Goal: Task Accomplishment & Management: Manage account settings

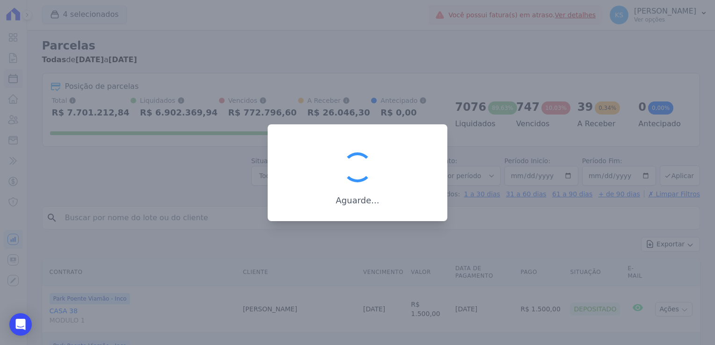
select select
click at [326, 66] on div at bounding box center [357, 172] width 715 height 345
click at [328, 64] on div at bounding box center [357, 172] width 715 height 345
click at [343, 54] on div at bounding box center [357, 172] width 715 height 345
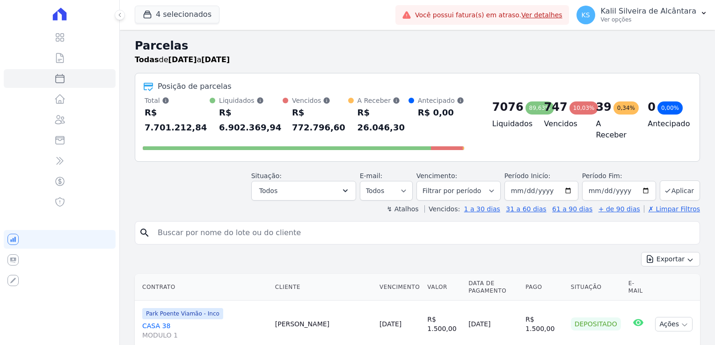
select select
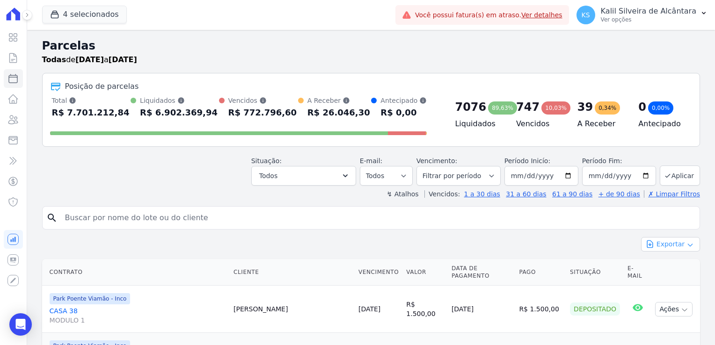
click at [674, 241] on button "Exportar" at bounding box center [670, 244] width 59 height 15
click at [674, 278] on span "Exportar CSV" at bounding box center [670, 282] width 50 height 9
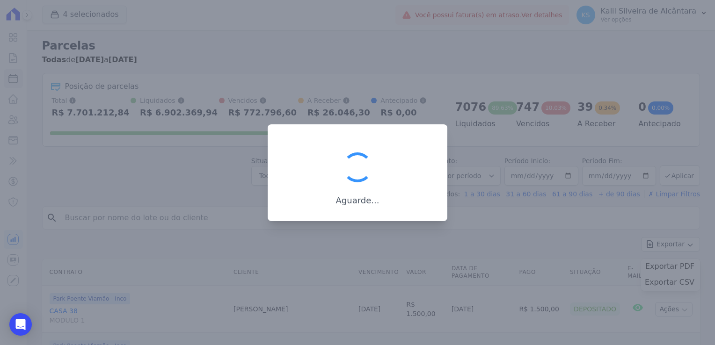
click at [387, 93] on div at bounding box center [357, 172] width 715 height 345
click at [410, 46] on div at bounding box center [357, 172] width 715 height 345
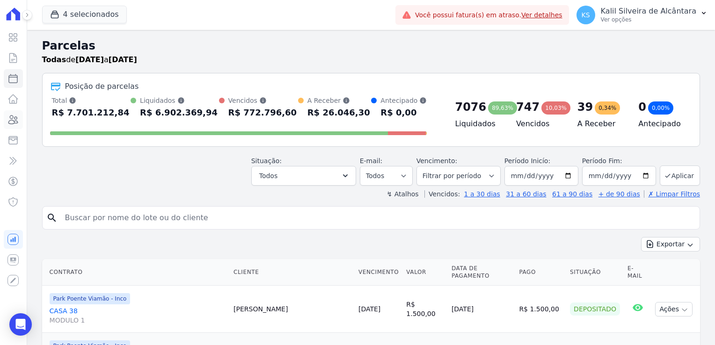
click at [17, 121] on icon at bounding box center [12, 119] width 11 height 11
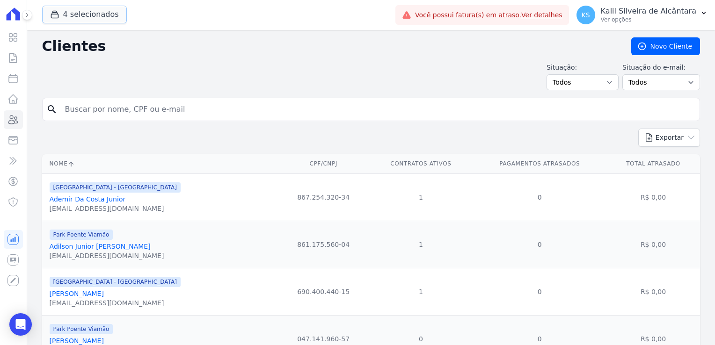
click at [82, 9] on button "4 selecionados" at bounding box center [84, 15] width 85 height 18
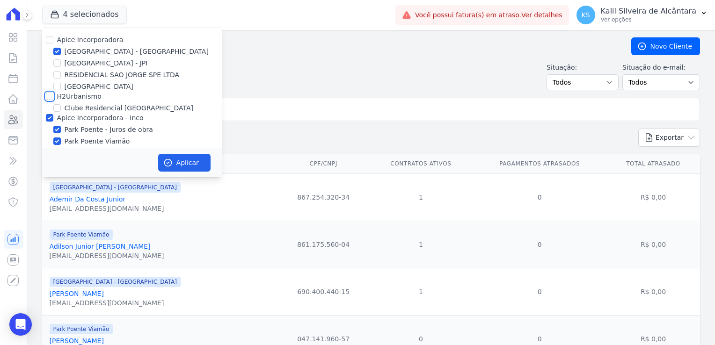
click at [51, 95] on input "H2Urbanismo" at bounding box center [49, 96] width 7 height 7
checkbox input "true"
click at [170, 161] on icon "button" at bounding box center [167, 162] width 9 height 9
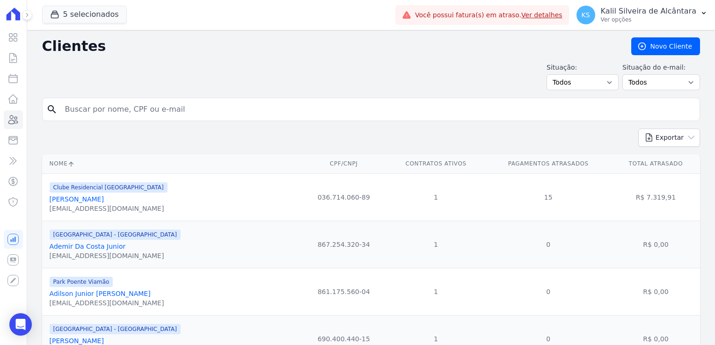
click at [101, 110] on input "search" at bounding box center [377, 109] width 636 height 19
type input "[PERSON_NAME]"
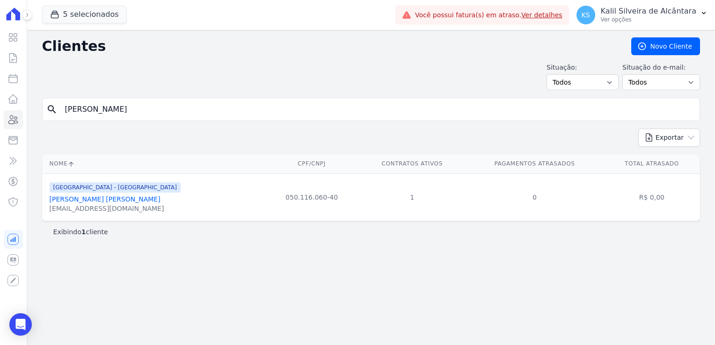
click at [116, 200] on link "[PERSON_NAME] [PERSON_NAME]" at bounding box center [105, 199] width 111 height 7
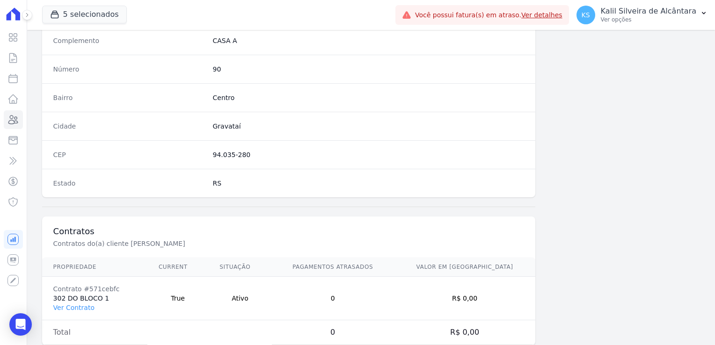
scroll to position [527, 0]
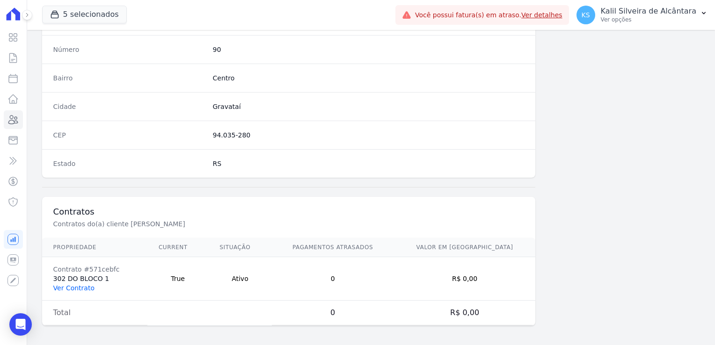
click at [81, 285] on link "Ver Contrato" at bounding box center [73, 288] width 41 height 7
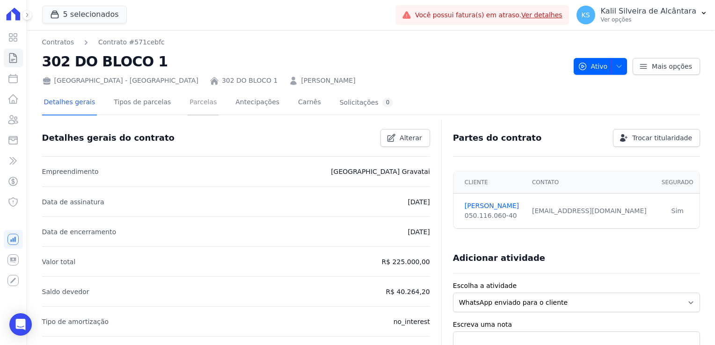
click at [188, 108] on link "Parcelas" at bounding box center [203, 103] width 31 height 25
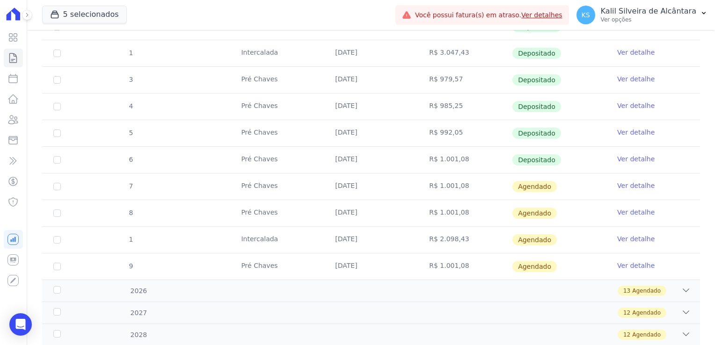
scroll to position [312, 0]
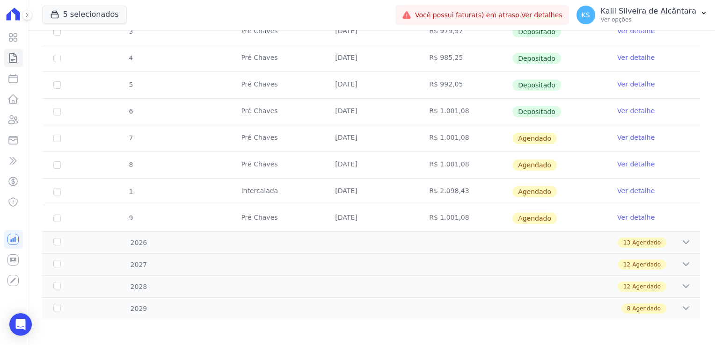
drag, startPoint x: 477, startPoint y: 193, endPoint x: 346, endPoint y: 189, distance: 131.1
click at [346, 189] on tr "1 [GEOGRAPHIC_DATA] [DATE] R$ 2.098,43 [GEOGRAPHIC_DATA] Ver detalhe" at bounding box center [371, 191] width 658 height 27
click at [440, 197] on td "R$ 2.098,43" at bounding box center [465, 192] width 94 height 26
click at [54, 142] on input "checkbox" at bounding box center [56, 138] width 7 height 7
checkbox input "true"
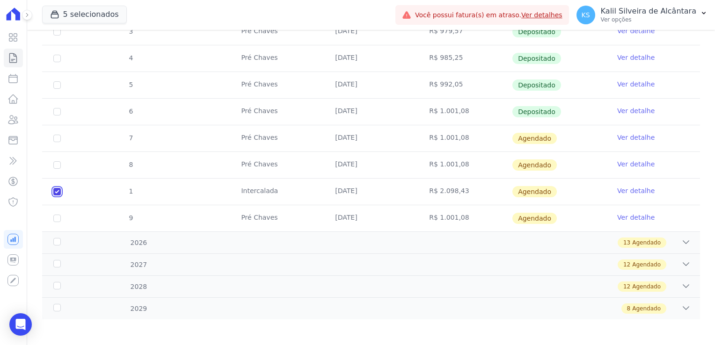
checkbox input "true"
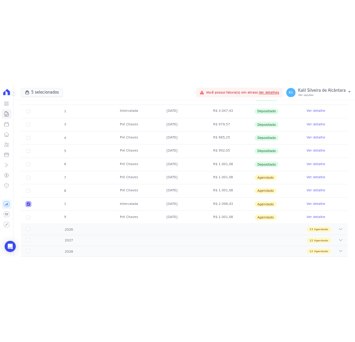
scroll to position [265, 0]
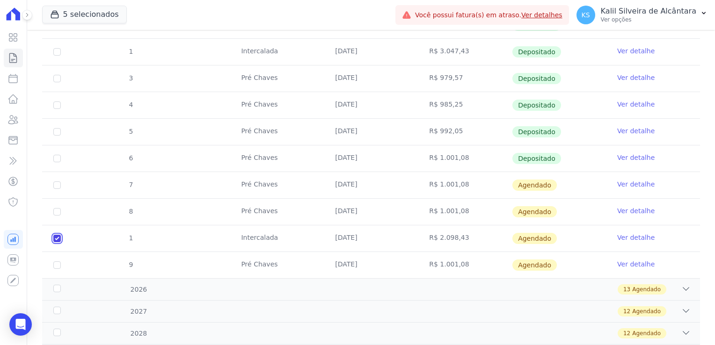
click at [58, 189] on input "checkbox" at bounding box center [56, 185] width 7 height 7
checkbox input "false"
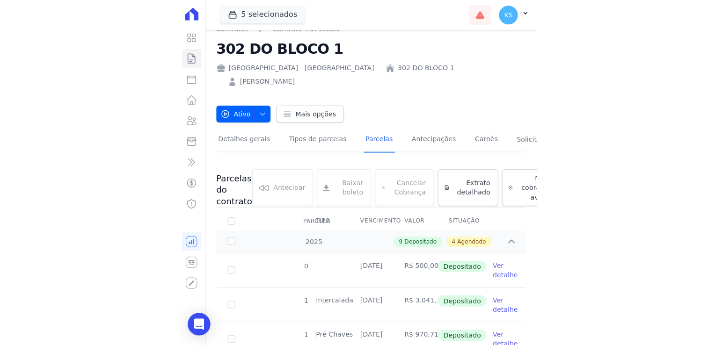
scroll to position [0, 0]
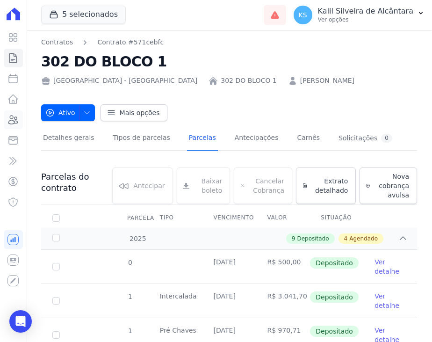
click at [18, 114] on link "Clientes" at bounding box center [13, 119] width 19 height 19
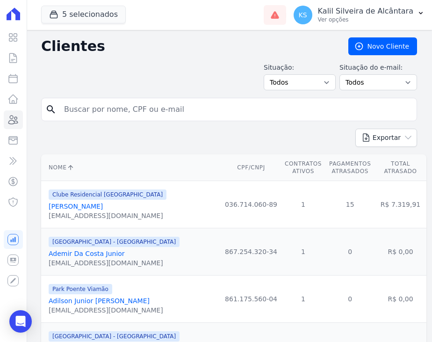
click at [102, 115] on input "search" at bounding box center [235, 109] width 355 height 19
type input "franciele"
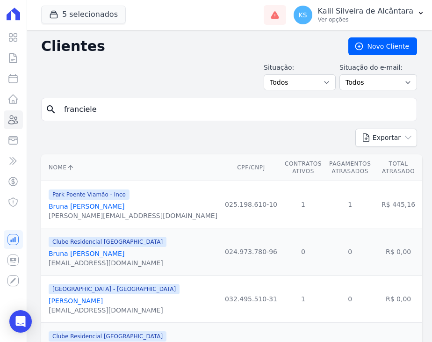
click at [149, 104] on input "franciele" at bounding box center [235, 109] width 355 height 19
type input "[PERSON_NAME]"
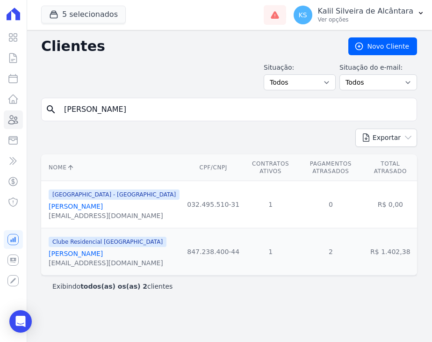
drag, startPoint x: 337, startPoint y: 204, endPoint x: 256, endPoint y: 204, distance: 81.0
click at [256, 204] on tr "[GEOGRAPHIC_DATA] - [GEOGRAPHIC_DATA] [PERSON_NAME] [EMAIL_ADDRESS][DOMAIN_NAME…" at bounding box center [229, 204] width 376 height 47
drag, startPoint x: 256, startPoint y: 204, endPoint x: 341, endPoint y: 204, distance: 84.2
click at [344, 198] on td "0" at bounding box center [331, 204] width 66 height 47
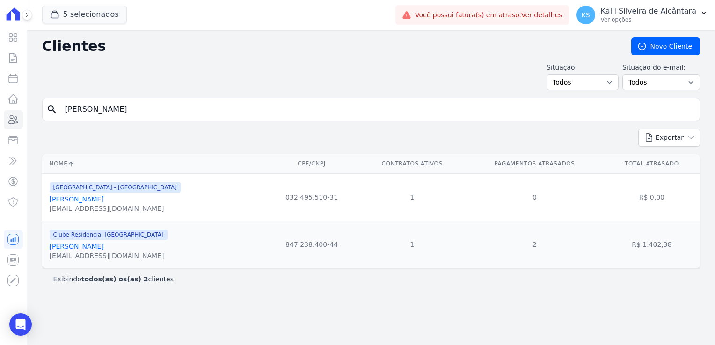
drag, startPoint x: 127, startPoint y: 108, endPoint x: 40, endPoint y: 110, distance: 87.1
click at [47, 110] on div "search [PERSON_NAME]" at bounding box center [371, 109] width 658 height 23
type input "]"
type input "[PERSON_NAME]"
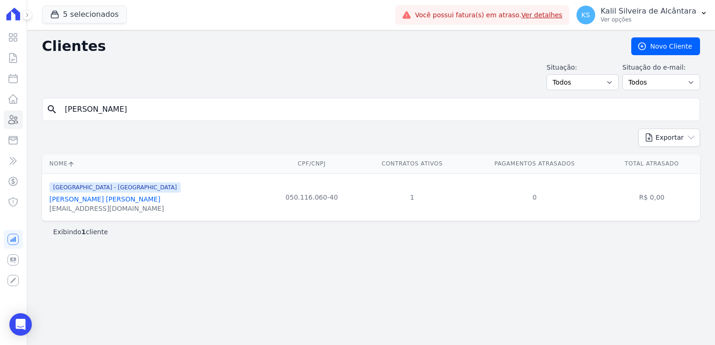
click at [83, 201] on link "[PERSON_NAME] [PERSON_NAME]" at bounding box center [105, 199] width 111 height 7
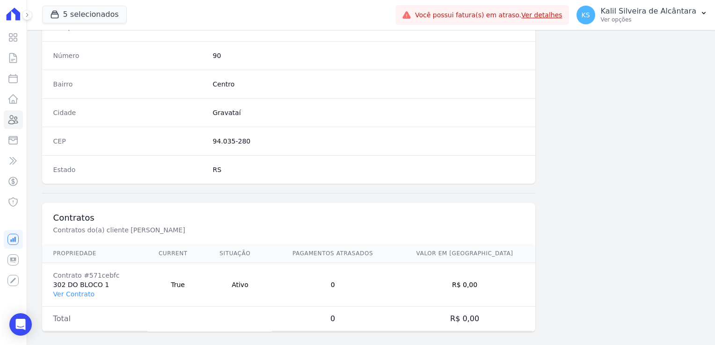
scroll to position [527, 0]
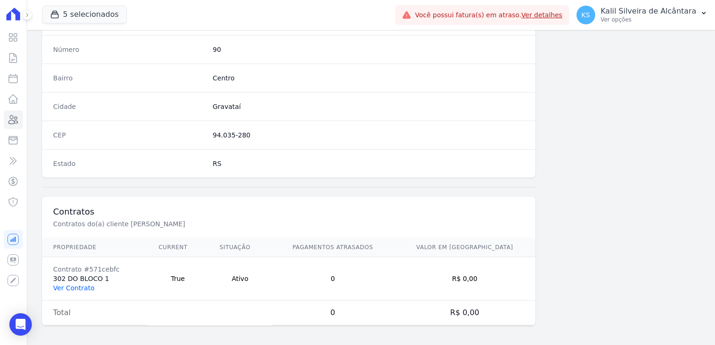
click at [86, 289] on link "Ver Contrato" at bounding box center [73, 288] width 41 height 7
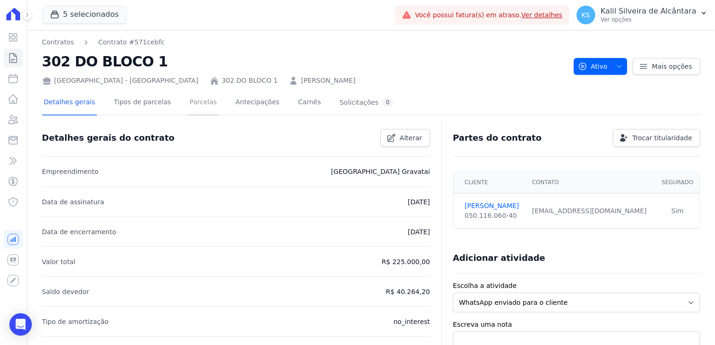
click at [193, 103] on link "Parcelas" at bounding box center [203, 103] width 31 height 25
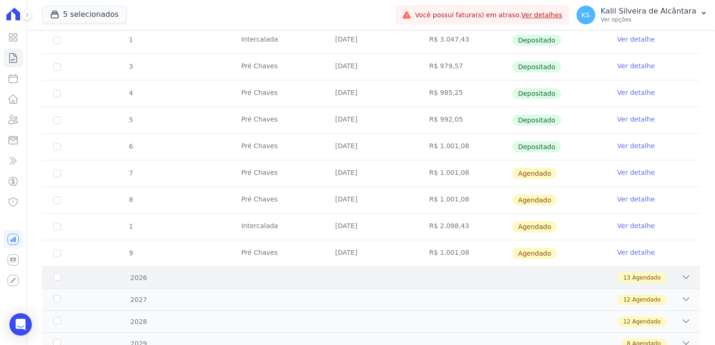
scroll to position [312, 0]
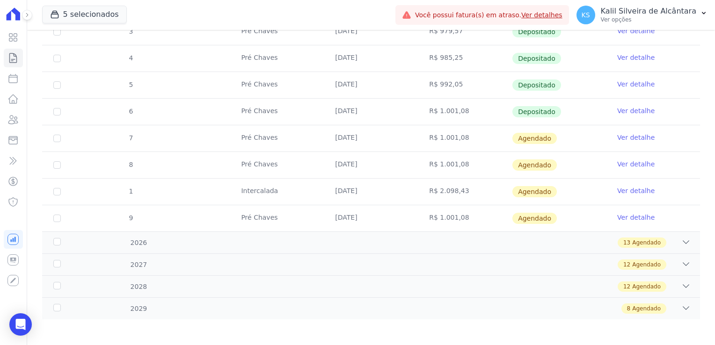
click at [52, 190] on td "1" at bounding box center [57, 192] width 30 height 26
click at [56, 142] on input "checkbox" at bounding box center [56, 138] width 7 height 7
checkbox input "true"
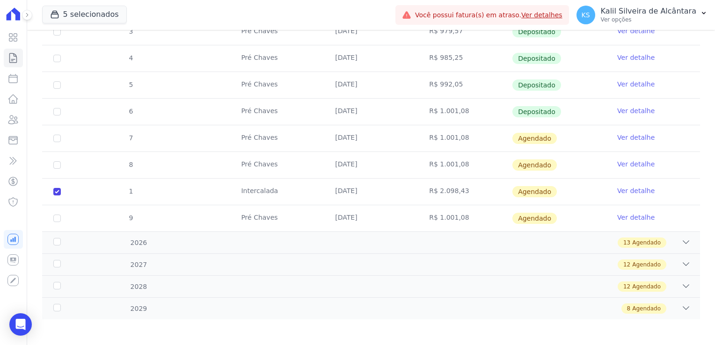
drag, startPoint x: 460, startPoint y: 190, endPoint x: 303, endPoint y: 191, distance: 156.8
click at [303, 191] on tr "1 [GEOGRAPHIC_DATA] [DATE] R$ 2.098,43 [GEOGRAPHIC_DATA] Ver detalhe" at bounding box center [371, 191] width 658 height 27
drag, startPoint x: 303, startPoint y: 191, endPoint x: 257, endPoint y: 194, distance: 45.9
click at [257, 194] on td "Intercalada" at bounding box center [277, 192] width 94 height 26
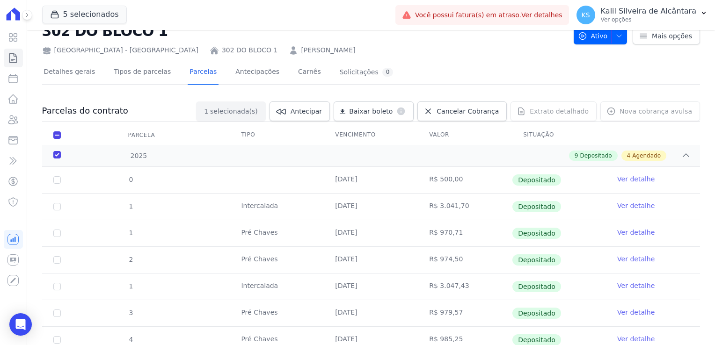
scroll to position [0, 0]
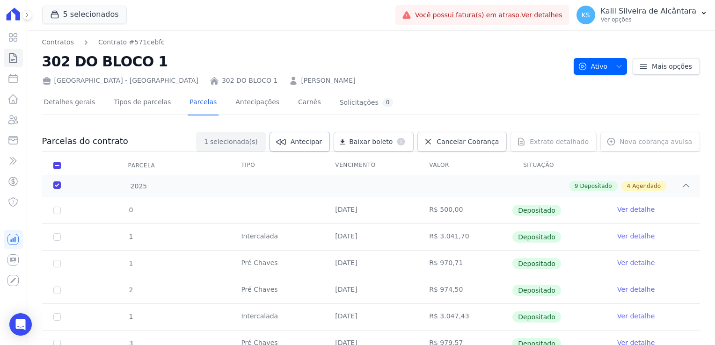
click at [319, 142] on span "Antecipar" at bounding box center [306, 141] width 31 height 9
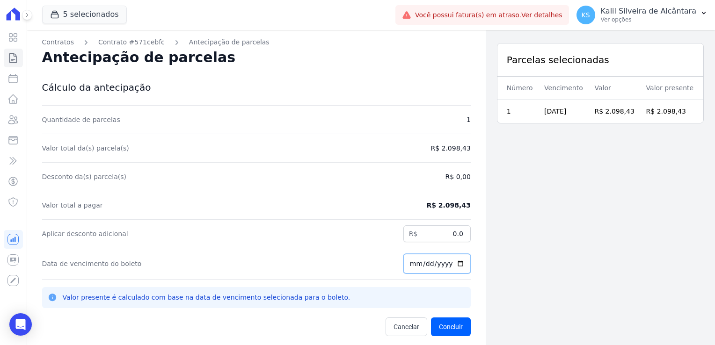
drag, startPoint x: 402, startPoint y: 263, endPoint x: 472, endPoint y: 270, distance: 69.7
click at [472, 270] on div "Contratos Contrato #571cebfc Antecipação de parcelas Antecipação de parcelas Cá…" at bounding box center [256, 202] width 459 height 345
click at [474, 270] on div "Contratos Contrato #571cebfc Antecipação de parcelas Antecipação de parcelas Cá…" at bounding box center [256, 202] width 459 height 345
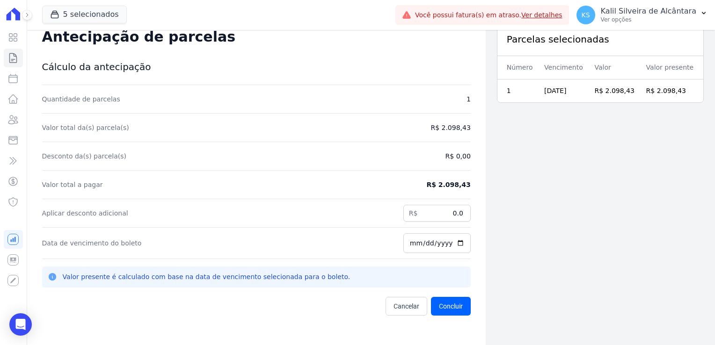
scroll to position [30, 0]
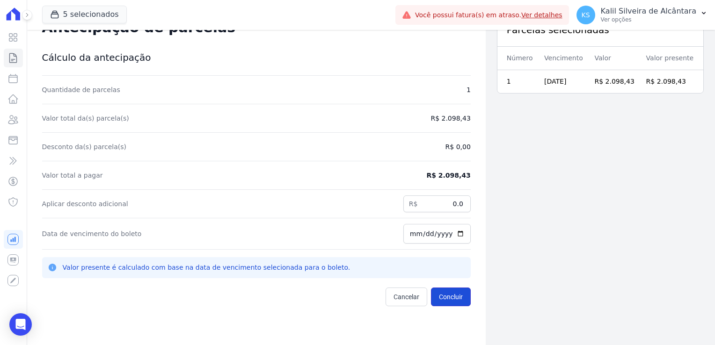
click at [449, 302] on button "Concluir" at bounding box center [451, 297] width 40 height 19
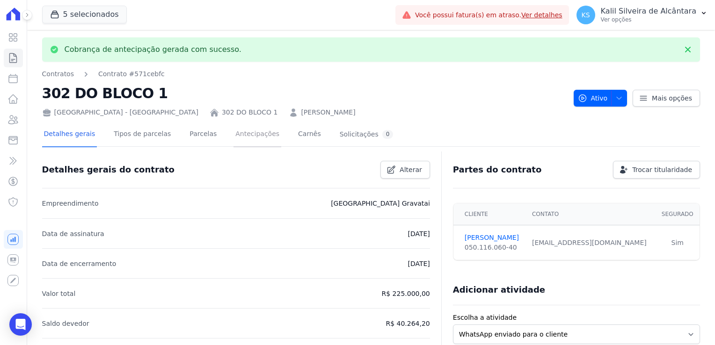
click at [251, 138] on link "Antecipações" at bounding box center [258, 135] width 48 height 25
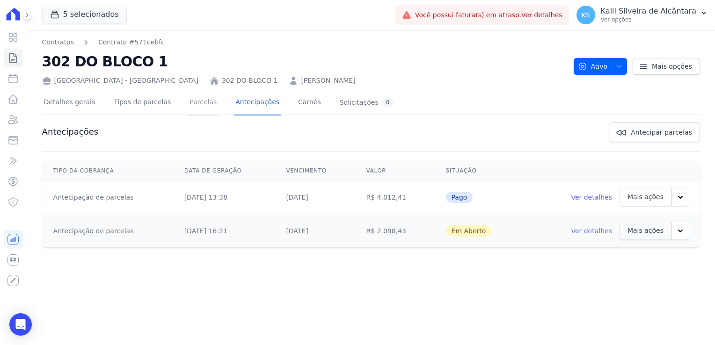
click at [188, 107] on link "Parcelas" at bounding box center [203, 103] width 31 height 25
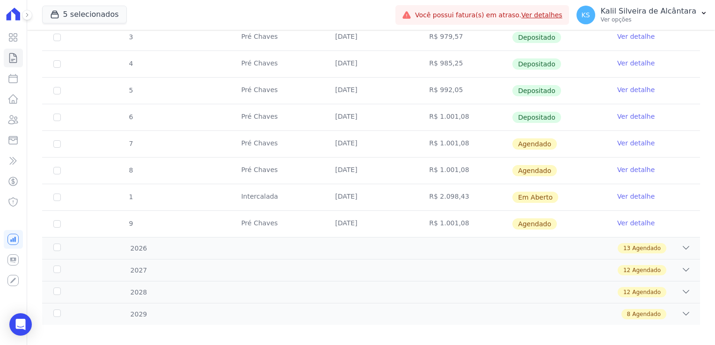
scroll to position [312, 0]
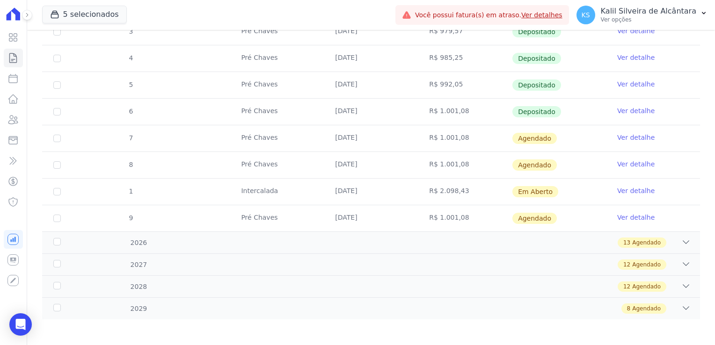
drag, startPoint x: 495, startPoint y: 188, endPoint x: 522, endPoint y: 193, distance: 27.6
click at [487, 193] on td "R$ 2.098,43" at bounding box center [465, 192] width 94 height 26
click at [635, 192] on link "Ver detalhe" at bounding box center [635, 190] width 37 height 9
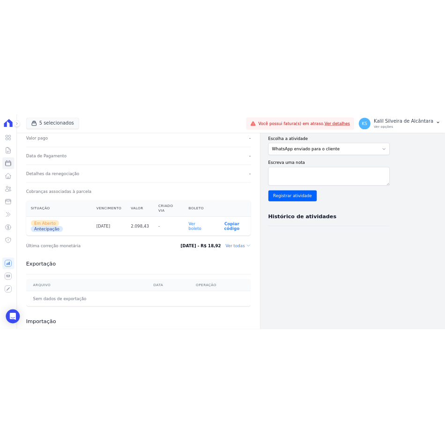
scroll to position [281, 0]
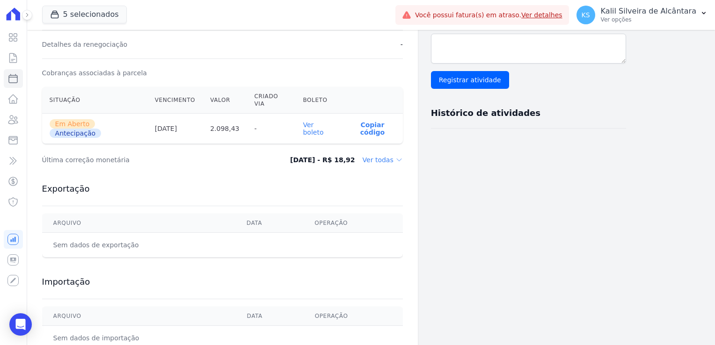
drag, startPoint x: 153, startPoint y: 119, endPoint x: 215, endPoint y: 118, distance: 62.2
click at [215, 118] on tr "Em Aberto Antecipação [DATE] 2.098,43 - Ver boleto 00190.00009 03351.033000 006…" at bounding box center [222, 129] width 361 height 30
drag, startPoint x: 215, startPoint y: 118, endPoint x: 198, endPoint y: 135, distance: 23.8
click at [198, 146] on div "Última correção monetária [DATE] - R$ 18,92 Ver todas" at bounding box center [222, 160] width 361 height 28
click at [313, 121] on link "Ver boleto" at bounding box center [313, 128] width 21 height 15
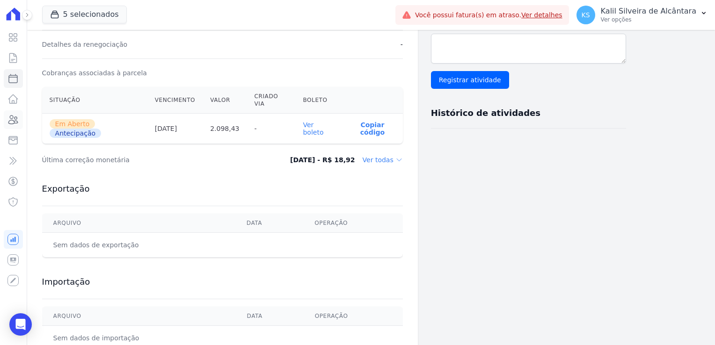
click at [11, 123] on icon at bounding box center [12, 119] width 11 height 11
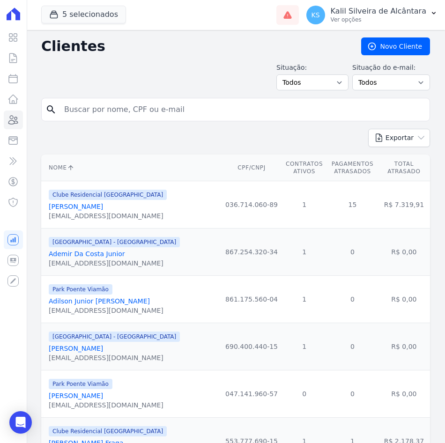
click at [74, 114] on input "search" at bounding box center [241, 109] width 367 height 19
paste input "[PERSON_NAME]"
type input "[PERSON_NAME]"
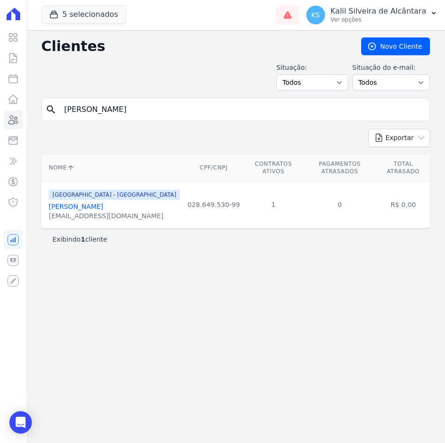
click at [103, 203] on link "[PERSON_NAME]" at bounding box center [76, 206] width 54 height 7
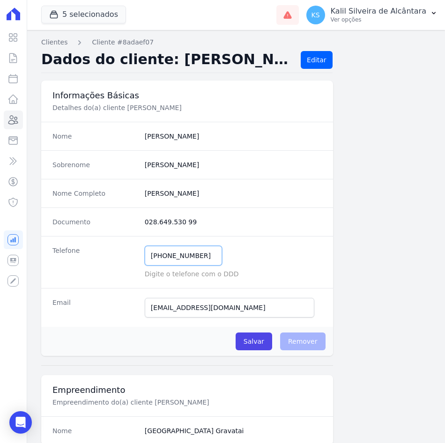
drag, startPoint x: 198, startPoint y: 254, endPoint x: 146, endPoint y: 257, distance: 52.5
click at [146, 257] on input "[PHONE_NUMBER]" at bounding box center [183, 256] width 77 height 20
click at [157, 257] on input "[PHONE_NUMBER]" at bounding box center [183, 256] width 77 height 20
click at [161, 257] on input "[PHONE_NUMBER]" at bounding box center [183, 256] width 77 height 20
click at [160, 261] on input "[PHONE_NUMBER]" at bounding box center [183, 256] width 77 height 20
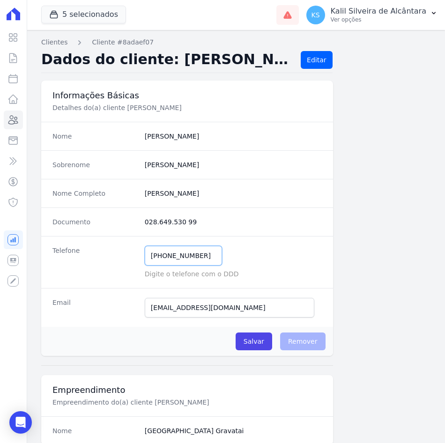
click at [153, 255] on input "[PHONE_NUMBER]" at bounding box center [183, 256] width 77 height 20
type input "[PHONE_NUMBER]"
click at [242, 343] on input "Salvar" at bounding box center [253, 341] width 36 height 18
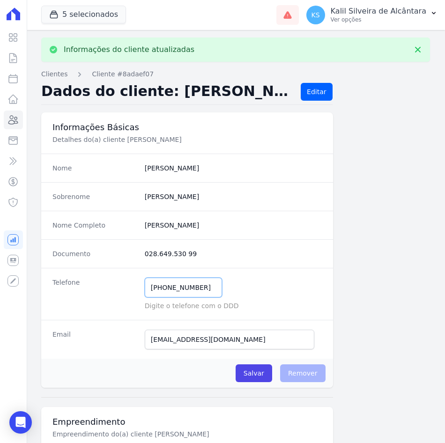
drag, startPoint x: 193, startPoint y: 290, endPoint x: 124, endPoint y: 290, distance: 68.8
click at [124, 290] on div "Telefone [PHONE_NUMBER] Mensagem de SMS ainda não enviada.. Mensagem de [PERSON…" at bounding box center [187, 294] width 292 height 52
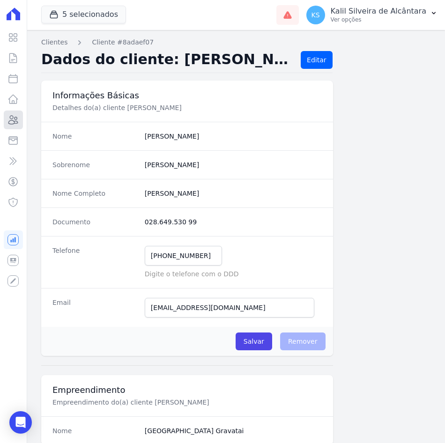
click at [16, 116] on icon at bounding box center [12, 119] width 11 height 11
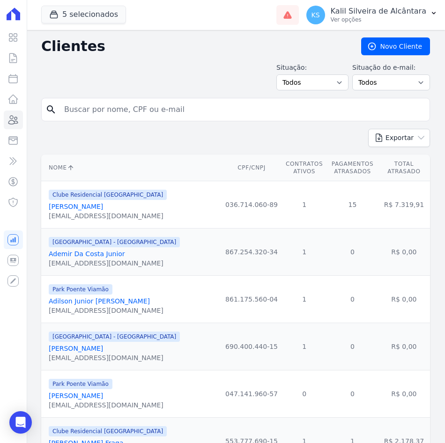
click at [159, 108] on input "search" at bounding box center [241, 109] width 367 height 19
paste input "[PERSON_NAME]"
type input "[PERSON_NAME]"
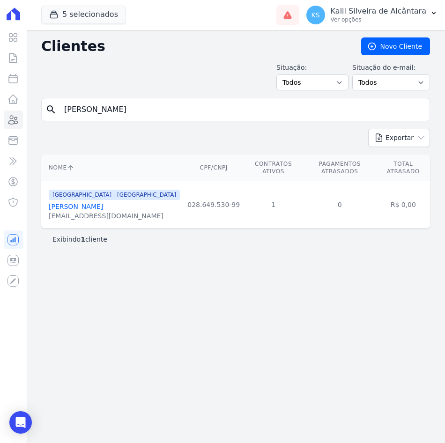
click at [103, 203] on link "[PERSON_NAME]" at bounding box center [76, 206] width 54 height 7
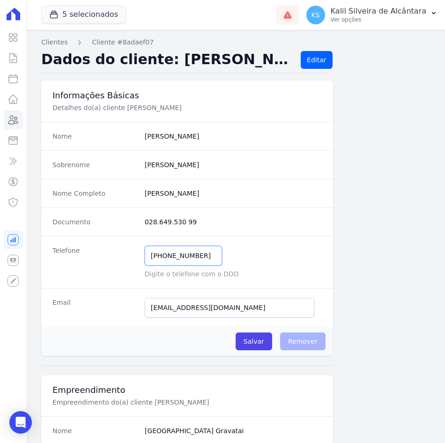
drag, startPoint x: 166, startPoint y: 255, endPoint x: 147, endPoint y: 255, distance: 18.2
click at [147, 255] on input "[PHONE_NUMBER]" at bounding box center [183, 256] width 77 height 20
click at [15, 118] on icon at bounding box center [13, 120] width 9 height 8
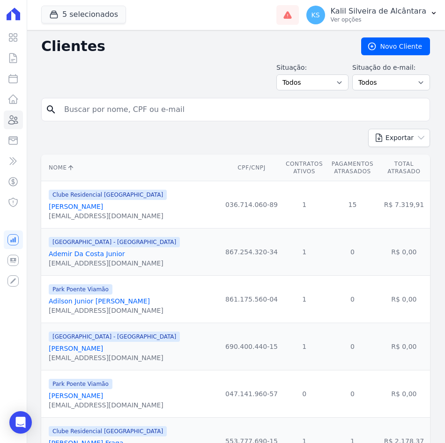
click at [85, 117] on input "search" at bounding box center [241, 109] width 367 height 19
paste input "[PERSON_NAME]"
type input "[PERSON_NAME]"
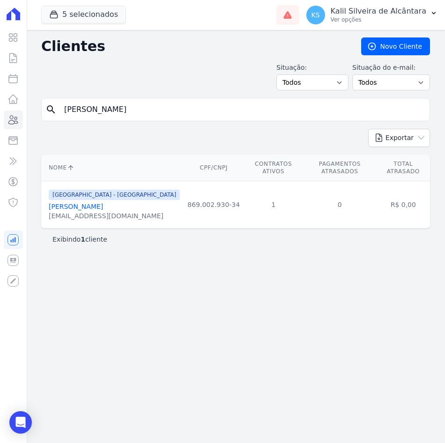
click at [83, 203] on link "[PERSON_NAME]" at bounding box center [76, 206] width 54 height 7
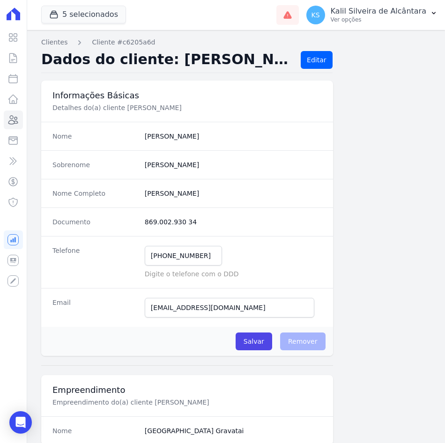
click at [202, 222] on dd "869.002.930 34" at bounding box center [233, 221] width 177 height 9
click at [160, 257] on input "[PHONE_NUMBER]" at bounding box center [183, 256] width 77 height 20
click at [153, 259] on input "[PHONE_NUMBER]" at bounding box center [183, 256] width 77 height 20
drag, startPoint x: 197, startPoint y: 256, endPoint x: 146, endPoint y: 260, distance: 50.7
click at [146, 260] on input "[PHONE_NUMBER]" at bounding box center [183, 256] width 77 height 20
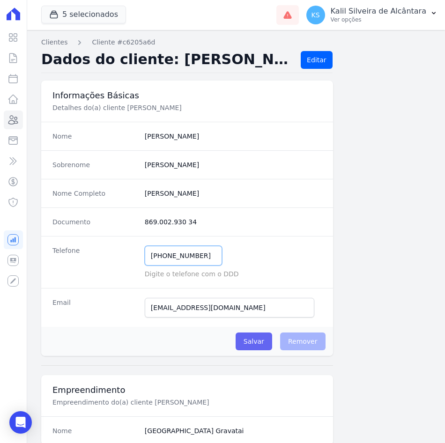
type input "[PHONE_NUMBER]"
click at [258, 341] on input "Salvar" at bounding box center [253, 341] width 36 height 18
click at [18, 124] on icon at bounding box center [12, 119] width 11 height 11
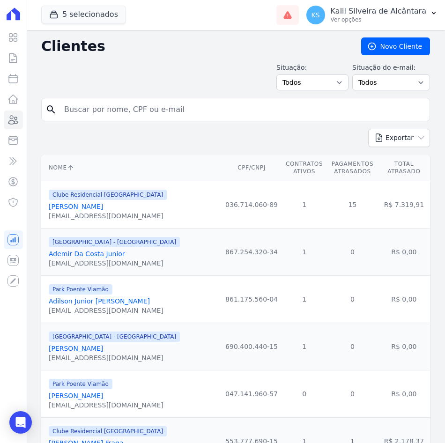
click at [156, 113] on input "search" at bounding box center [241, 109] width 367 height 19
paste input "[PERSON_NAME]"
click at [156, 113] on input "[PERSON_NAME]" at bounding box center [241, 109] width 367 height 19
type input "[PERSON_NAME]"
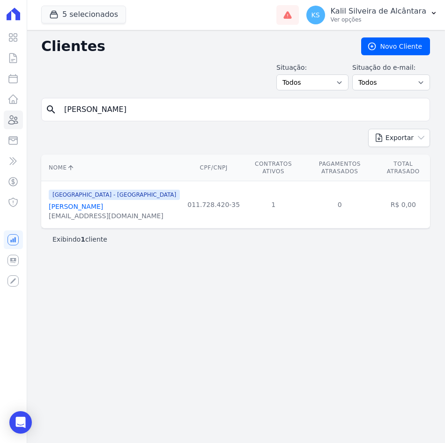
click at [103, 203] on link "[PERSON_NAME]" at bounding box center [76, 206] width 54 height 7
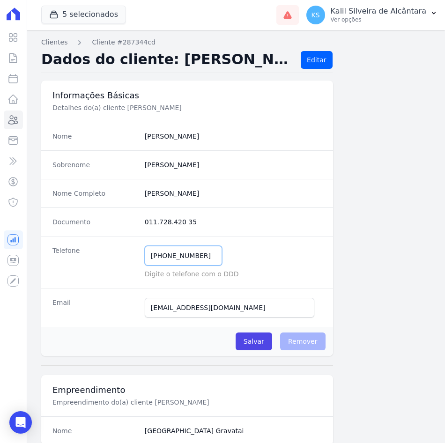
click at [162, 257] on input "[PHONE_NUMBER]" at bounding box center [183, 256] width 77 height 20
click at [153, 258] on input "[PHONE_NUMBER]" at bounding box center [183, 256] width 77 height 20
type input "[PHONE_NUMBER]"
click at [252, 341] on input "Salvar" at bounding box center [253, 341] width 36 height 18
drag, startPoint x: 197, startPoint y: 255, endPoint x: 122, endPoint y: 255, distance: 74.4
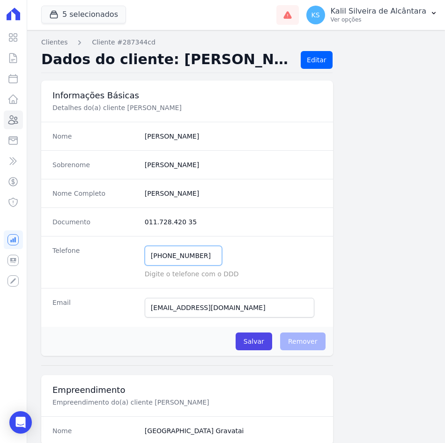
click at [122, 255] on div "Telefone [PHONE_NUMBER] Mensagem de SMS ainda não enviada.. Mensagem de [PERSON…" at bounding box center [187, 262] width 292 height 52
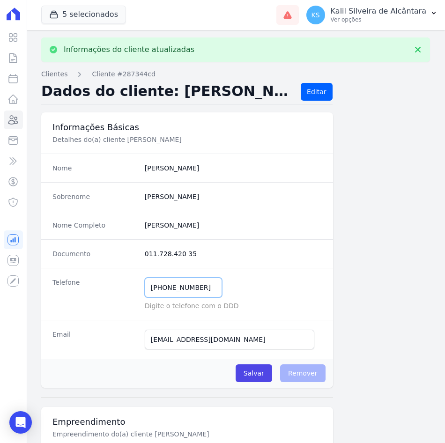
drag, startPoint x: 171, startPoint y: 291, endPoint x: 133, endPoint y: 289, distance: 38.4
click at [133, 289] on div "Telefone [PHONE_NUMBER] Mensagem de SMS ainda não enviada.. Mensagem de [PERSON…" at bounding box center [187, 294] width 292 height 52
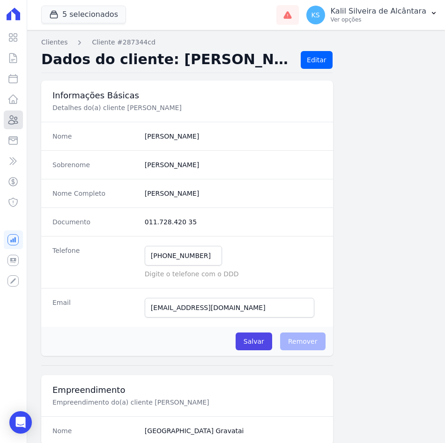
click at [7, 116] on link "Clientes" at bounding box center [13, 119] width 19 height 19
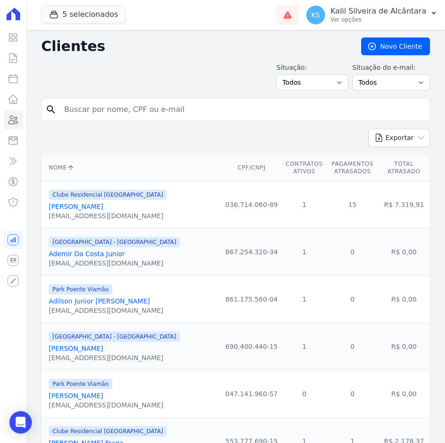
click at [86, 121] on div "search" at bounding box center [235, 109] width 388 height 23
click at [92, 114] on input "search" at bounding box center [241, 109] width 367 height 19
paste input "[PERSON_NAME]"
type input "[PERSON_NAME]"
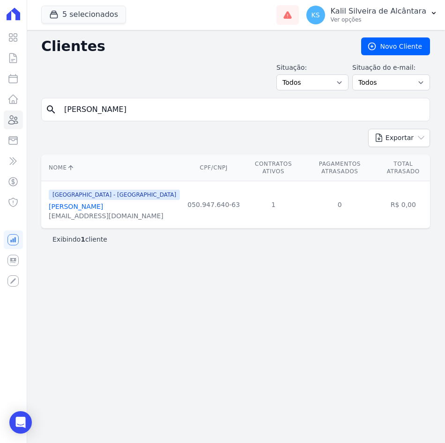
click at [103, 203] on link "[PERSON_NAME]" at bounding box center [76, 206] width 54 height 7
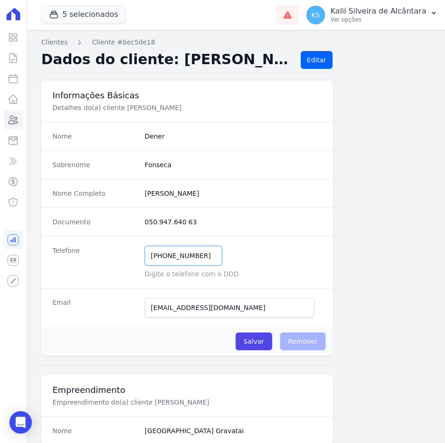
drag, startPoint x: 205, startPoint y: 253, endPoint x: 148, endPoint y: 256, distance: 57.2
click at [148, 256] on input "[PHONE_NUMBER]" at bounding box center [183, 256] width 77 height 20
click at [14, 120] on icon at bounding box center [12, 119] width 11 height 11
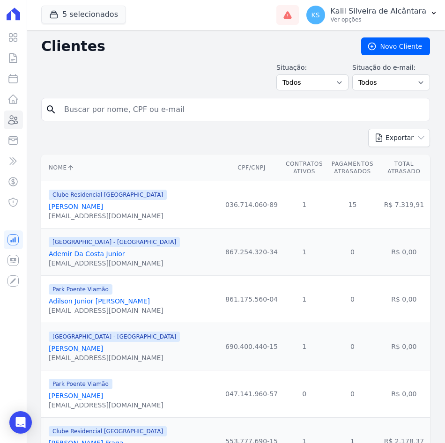
click at [146, 113] on input "search" at bounding box center [241, 109] width 367 height 19
paste input "[PERSON_NAME]"
type input "[PERSON_NAME]"
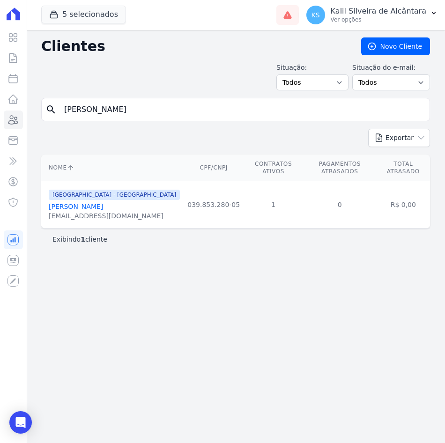
click at [97, 203] on link "[PERSON_NAME]" at bounding box center [76, 206] width 54 height 7
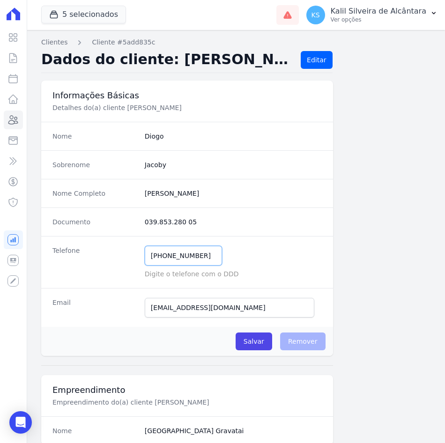
drag, startPoint x: 197, startPoint y: 259, endPoint x: 106, endPoint y: 256, distance: 90.8
click at [106, 256] on div "Telefone [PHONE_NUMBER] Mensagem de SMS ainda não enviada.. Mensagem de [PERSON…" at bounding box center [187, 262] width 292 height 52
click at [16, 120] on icon at bounding box center [12, 119] width 11 height 11
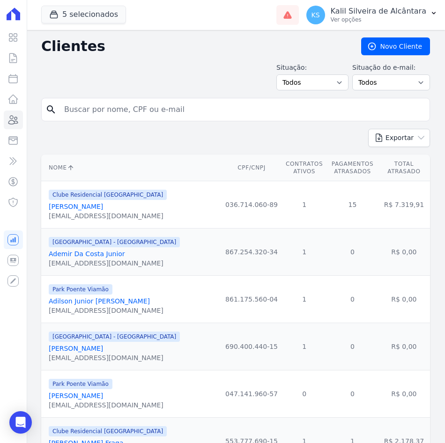
click at [89, 118] on input "search" at bounding box center [241, 109] width 367 height 19
paste input "[PERSON_NAME]"
type input "[PERSON_NAME]"
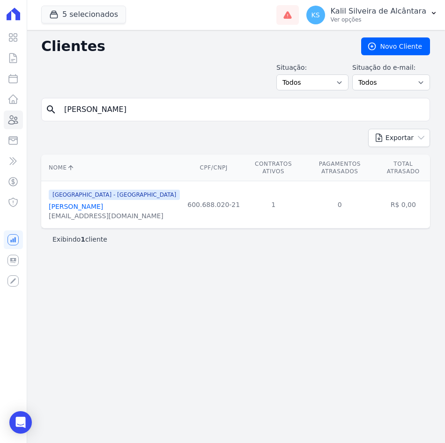
click at [58, 211] on div "[EMAIL_ADDRESS][DOMAIN_NAME]" at bounding box center [114, 215] width 131 height 9
drag, startPoint x: 58, startPoint y: 205, endPoint x: 62, endPoint y: 199, distance: 7.0
click at [62, 203] on link "[PERSON_NAME]" at bounding box center [76, 206] width 54 height 7
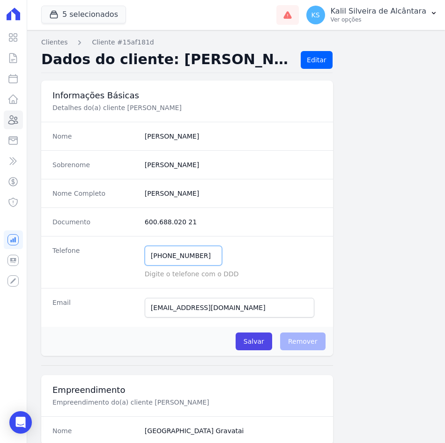
drag, startPoint x: 197, startPoint y: 259, endPoint x: 138, endPoint y: 256, distance: 60.0
click at [138, 256] on div "Telefone [PHONE_NUMBER] Mensagem de SMS ainda não enviada.. Mensagem de [PERSON…" at bounding box center [187, 262] width 292 height 52
click at [8, 119] on icon at bounding box center [12, 119] width 11 height 11
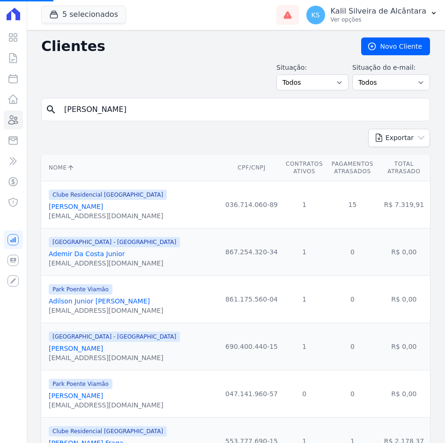
click at [106, 113] on input "[PERSON_NAME]" at bounding box center [241, 109] width 367 height 19
click at [142, 107] on input "search" at bounding box center [241, 109] width 367 height 19
paste input "[PERSON_NAME]"
type input "[PERSON_NAME]"
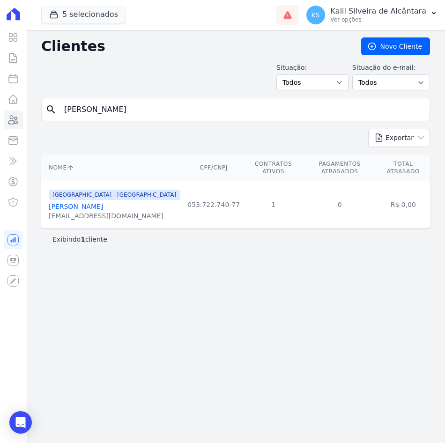
click at [156, 113] on input "[PERSON_NAME]" at bounding box center [241, 109] width 367 height 19
click at [103, 203] on link "[PERSON_NAME]" at bounding box center [76, 206] width 54 height 7
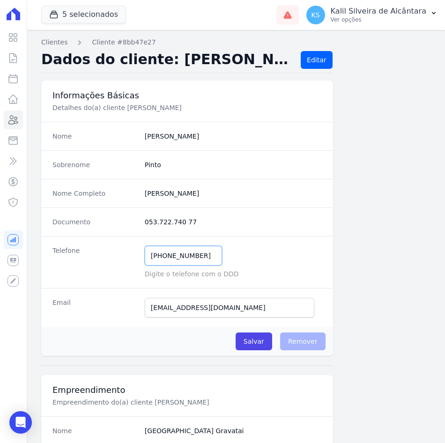
drag, startPoint x: 204, startPoint y: 255, endPoint x: 146, endPoint y: 260, distance: 58.2
click at [148, 260] on input "[PHONE_NUMBER]" at bounding box center [183, 256] width 77 height 20
click at [4, 112] on link "Clientes" at bounding box center [13, 119] width 19 height 19
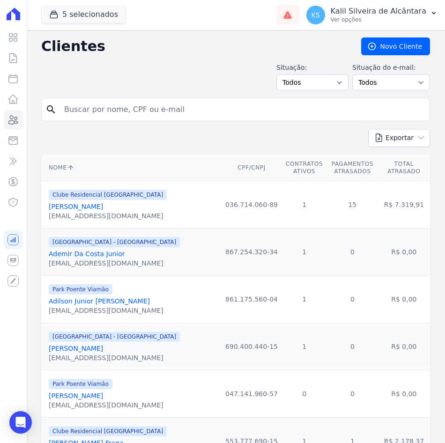
click at [109, 108] on input "search" at bounding box center [241, 109] width 367 height 19
paste input "[PERSON_NAME]"
type input "[PERSON_NAME]"
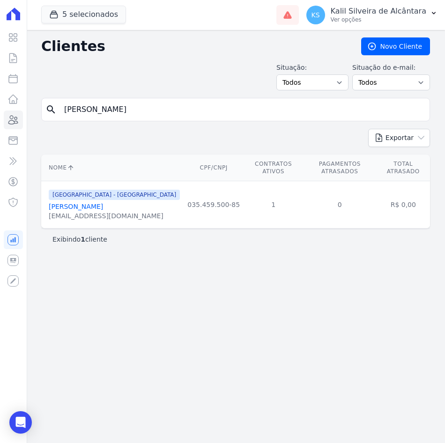
click at [103, 203] on link "[PERSON_NAME]" at bounding box center [76, 206] width 54 height 7
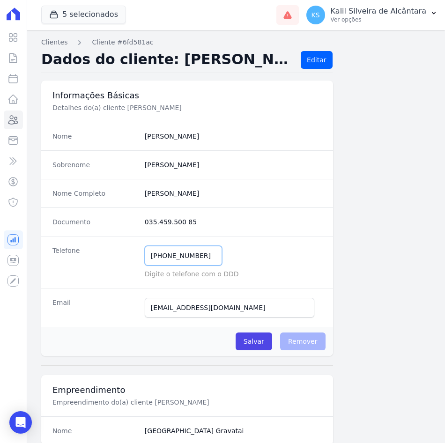
drag, startPoint x: 195, startPoint y: 256, endPoint x: 129, endPoint y: 256, distance: 66.0
click at [129, 256] on div "Telefone [PHONE_NUMBER] Mensagem de SMS ainda não enviada.. Mensagem de [PERSON…" at bounding box center [187, 262] width 292 height 52
click at [14, 126] on link "Clientes" at bounding box center [13, 119] width 19 height 19
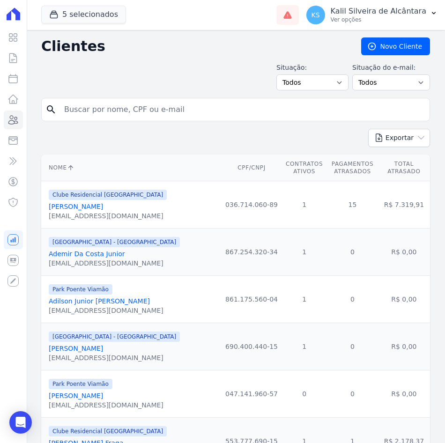
click at [146, 118] on div "search" at bounding box center [235, 109] width 388 height 23
click at [143, 109] on input "search" at bounding box center [241, 109] width 367 height 19
paste input "[PERSON_NAME]"
type input "[PERSON_NAME]"
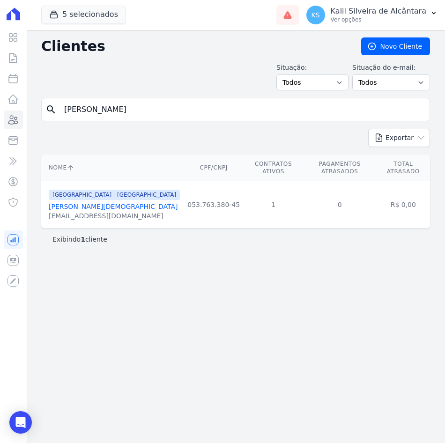
click at [114, 203] on link "[PERSON_NAME][DEMOGRAPHIC_DATA]" at bounding box center [113, 206] width 129 height 7
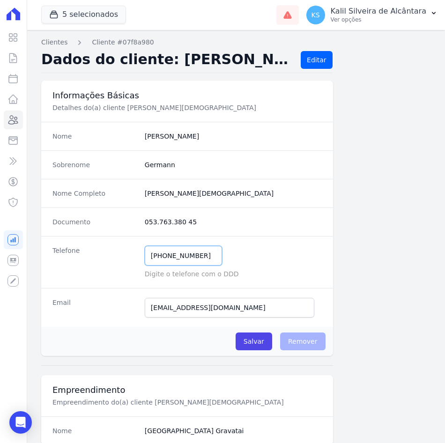
drag, startPoint x: 188, startPoint y: 257, endPoint x: 127, endPoint y: 252, distance: 61.5
click at [127, 252] on div "Telefone [PHONE_NUMBER] Mensagem de SMS ainda não enviada.. Mensagem de [PERSON…" at bounding box center [187, 262] width 292 height 52
click at [10, 120] on icon at bounding box center [12, 119] width 11 height 11
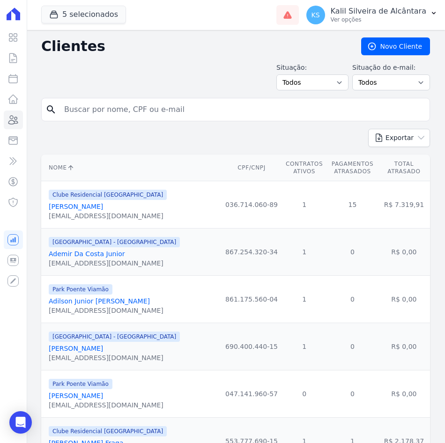
click at [133, 112] on input "search" at bounding box center [241, 109] width 367 height 19
paste input "[PERSON_NAME]"
type input "[PERSON_NAME]"
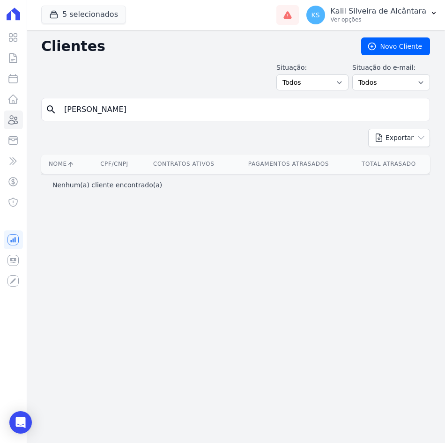
drag, startPoint x: 179, startPoint y: 113, endPoint x: 78, endPoint y: 113, distance: 101.5
click at [78, 113] on input "[PERSON_NAME]" at bounding box center [241, 109] width 367 height 19
type input "ARY"
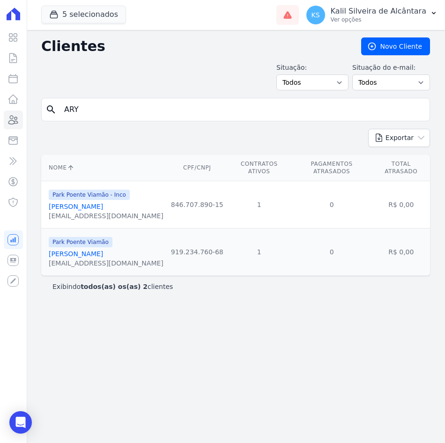
click at [80, 203] on link "[PERSON_NAME]" at bounding box center [76, 206] width 54 height 7
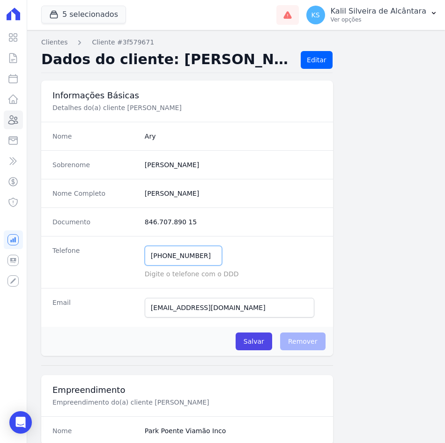
drag, startPoint x: 131, startPoint y: 252, endPoint x: 123, endPoint y: 252, distance: 8.0
click at [123, 252] on div "Telefone [PHONE_NUMBER] Mensagem de SMS ainda não enviada.. Mensagem de [PERSON…" at bounding box center [187, 262] width 292 height 52
click at [11, 119] on icon at bounding box center [13, 120] width 9 height 8
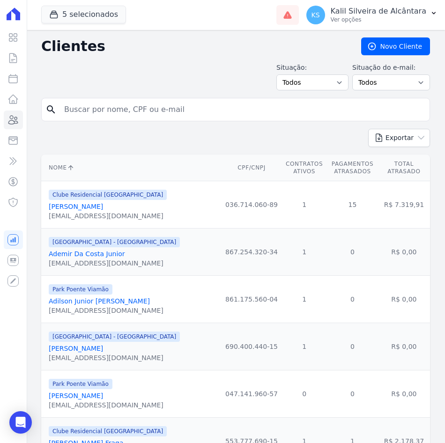
click at [143, 110] on input "search" at bounding box center [241, 109] width 367 height 19
paste input "[DEMOGRAPHIC_DATA][PERSON_NAME]"
type input "[DEMOGRAPHIC_DATA][PERSON_NAME]"
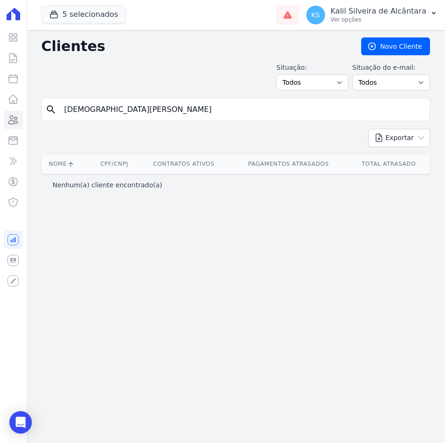
drag, startPoint x: 178, startPoint y: 112, endPoint x: 101, endPoint y: 122, distance: 77.4
click at [101, 122] on form "search [PERSON_NAME]" at bounding box center [235, 113] width 388 height 31
type input "[DEMOGRAPHIC_DATA]"
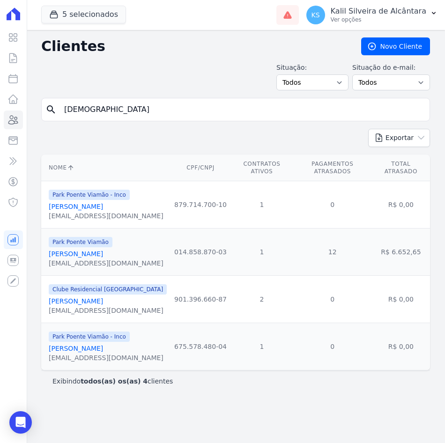
drag, startPoint x: 121, startPoint y: 116, endPoint x: 33, endPoint y: 110, distance: 87.7
click at [52, 108] on div "search [DEMOGRAPHIC_DATA]" at bounding box center [235, 109] width 388 height 23
paste input "[PERSON_NAME]"
type input "[PERSON_NAME]"
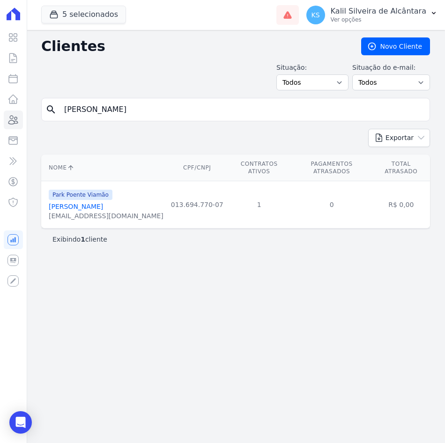
click at [85, 203] on link "[PERSON_NAME]" at bounding box center [76, 206] width 54 height 7
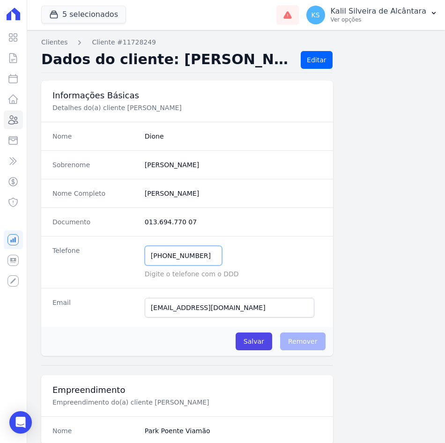
drag, startPoint x: 194, startPoint y: 258, endPoint x: 118, endPoint y: 256, distance: 75.8
click at [131, 256] on div "Telefone [PHONE_NUMBER] Mensagem de SMS ainda não enviada.. Mensagem de [PERSON…" at bounding box center [187, 262] width 292 height 52
click at [201, 252] on input "[PHONE_NUMBER]" at bounding box center [183, 256] width 77 height 20
drag, startPoint x: 164, startPoint y: 257, endPoint x: 128, endPoint y: 258, distance: 36.1
click at [128, 258] on div "Telefone [PHONE_NUMBER] Mensagem de SMS ainda não enviada.. Mensagem de [PERSON…" at bounding box center [187, 262] width 292 height 52
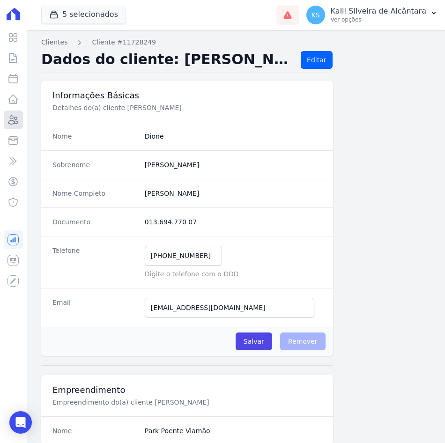
click at [15, 116] on icon at bounding box center [12, 119] width 11 height 11
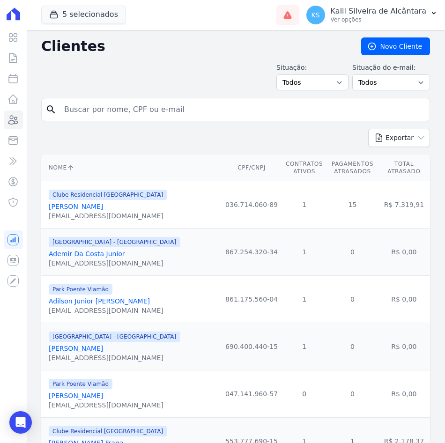
click at [99, 115] on input "search" at bounding box center [241, 109] width 367 height 19
paste input "[PERSON_NAME]"
type input "[PERSON_NAME]"
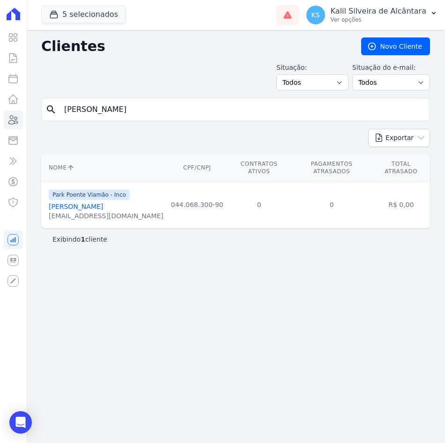
click at [101, 203] on link "[PERSON_NAME]" at bounding box center [76, 206] width 54 height 7
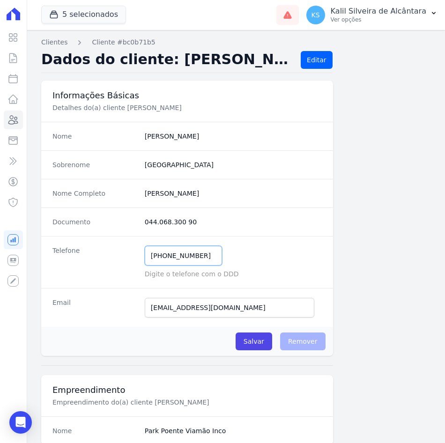
drag, startPoint x: 197, startPoint y: 253, endPoint x: 136, endPoint y: 251, distance: 60.9
click at [136, 251] on div "Telefone [PHONE_NUMBER] Mensagem de SMS ainda não enviada.. Mensagem de [PERSON…" at bounding box center [187, 262] width 292 height 52
click at [15, 122] on icon at bounding box center [12, 119] width 11 height 11
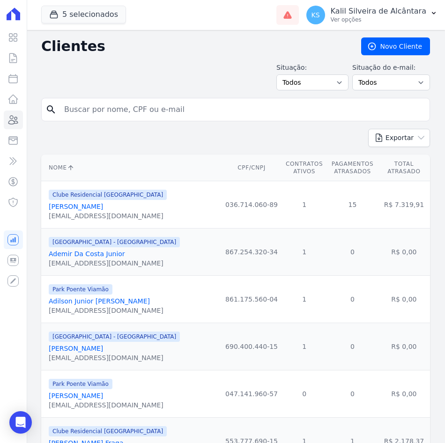
click at [112, 110] on input "search" at bounding box center [241, 109] width 367 height 19
paste input "[PERSON_NAME] METZ"
type input "[PERSON_NAME] METZ"
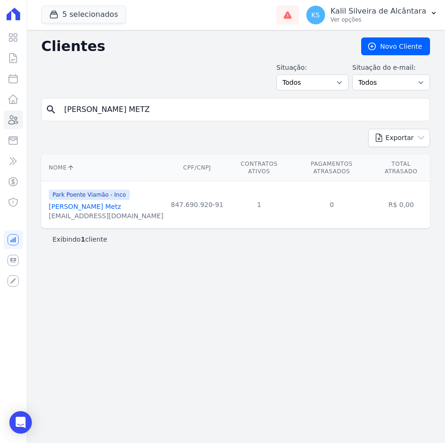
click at [93, 204] on div "[PERSON_NAME] Metz" at bounding box center [106, 206] width 115 height 9
click at [93, 203] on link "[PERSON_NAME] Metz" at bounding box center [85, 206] width 72 height 7
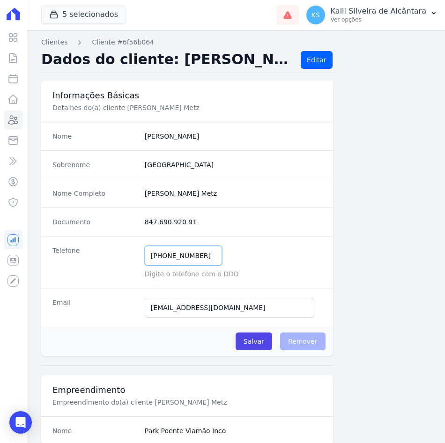
click at [162, 256] on input "[PHONE_NUMBER]" at bounding box center [183, 256] width 77 height 20
click at [153, 256] on input "[PHONE_NUMBER]" at bounding box center [183, 256] width 77 height 20
drag, startPoint x: 204, startPoint y: 255, endPoint x: 117, endPoint y: 256, distance: 87.0
click at [117, 256] on div "Telefone [PHONE_NUMBER] Mensagem de SMS ainda não enviada.. Mensagem de [PERSON…" at bounding box center [187, 262] width 292 height 52
type input "[PHONE_NUMBER]"
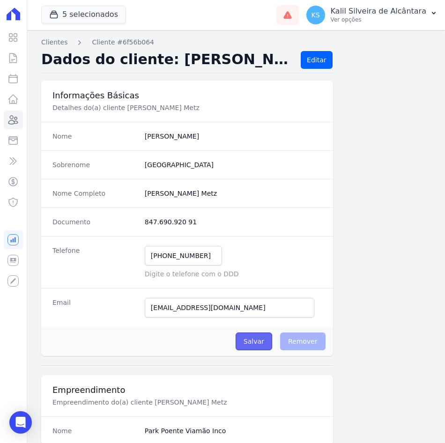
click at [256, 342] on input "Salvar" at bounding box center [253, 341] width 36 height 18
click at [15, 118] on icon at bounding box center [12, 119] width 11 height 11
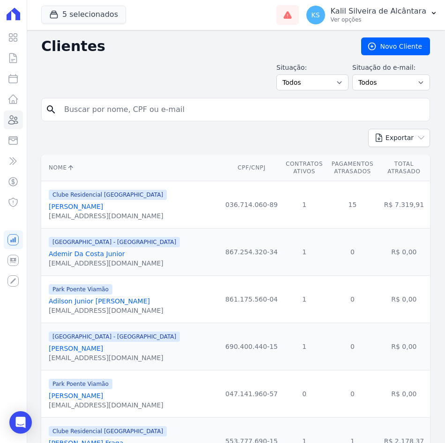
click at [97, 102] on input "search" at bounding box center [241, 109] width 367 height 19
paste input "[PERSON_NAME]"
type input "[PERSON_NAME]"
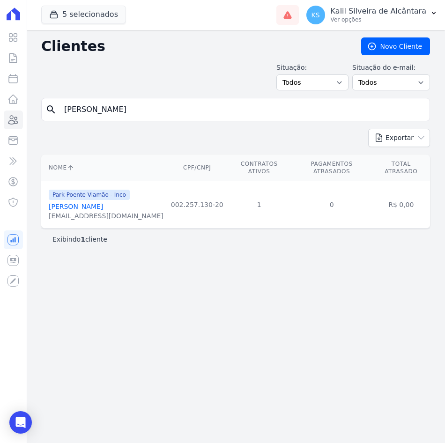
click at [56, 204] on link "[PERSON_NAME]" at bounding box center [76, 206] width 54 height 7
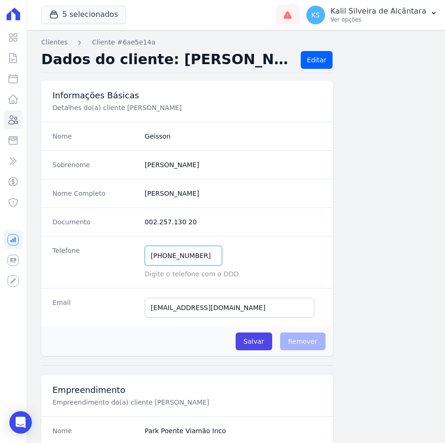
drag, startPoint x: 197, startPoint y: 256, endPoint x: 129, endPoint y: 256, distance: 68.3
click at [129, 256] on div "Telefone [PHONE_NUMBER] Mensagem de SMS ainda não enviada.. Mensagem de [PERSON…" at bounding box center [187, 262] width 292 height 52
click at [19, 122] on link "Clientes" at bounding box center [13, 119] width 19 height 19
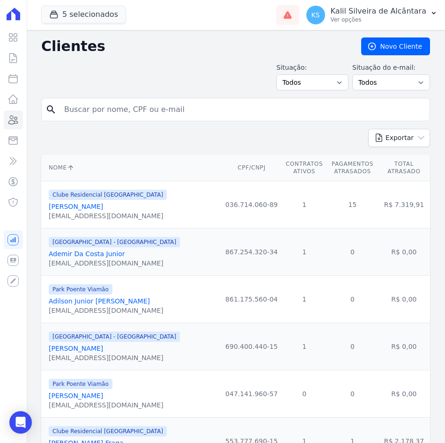
click at [129, 103] on input "search" at bounding box center [241, 109] width 367 height 19
paste input "[PERSON_NAME]"
type input "[PERSON_NAME]"
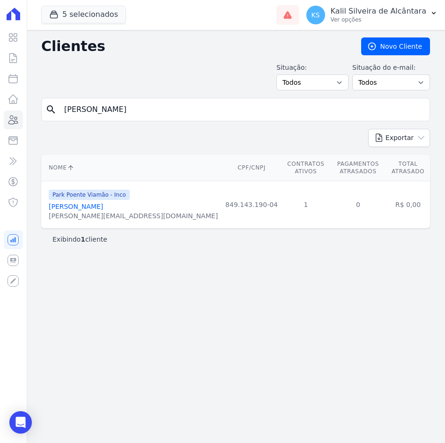
click at [103, 203] on link "[PERSON_NAME]" at bounding box center [76, 206] width 54 height 7
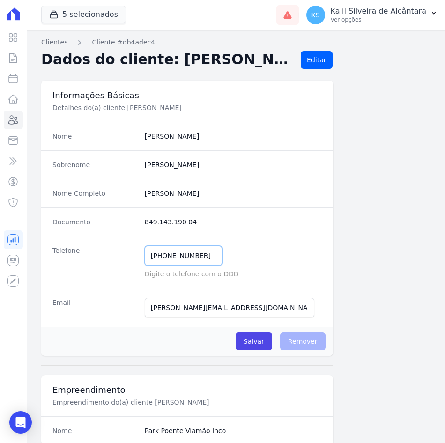
drag, startPoint x: 204, startPoint y: 255, endPoint x: 74, endPoint y: 258, distance: 129.6
click at [74, 258] on div "Telefone [PHONE_NUMBER] Mensagem de SMS ainda não enviada.. Mensagem de [PERSON…" at bounding box center [187, 262] width 292 height 52
click at [0, 115] on div "Visão Geral Contratos [GEOGRAPHIC_DATA] Lotes Clientes Minha Carteira Transferê…" at bounding box center [13, 221] width 27 height 443
click at [10, 118] on icon at bounding box center [12, 119] width 11 height 11
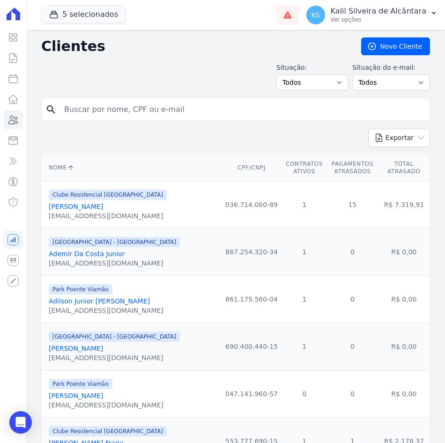
click at [125, 113] on input "search" at bounding box center [241, 109] width 367 height 19
paste input "[PERSON_NAME]"
type input "[PERSON_NAME]"
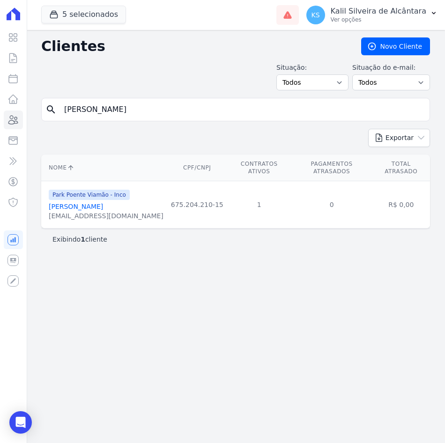
click at [65, 203] on link "[PERSON_NAME]" at bounding box center [76, 206] width 54 height 7
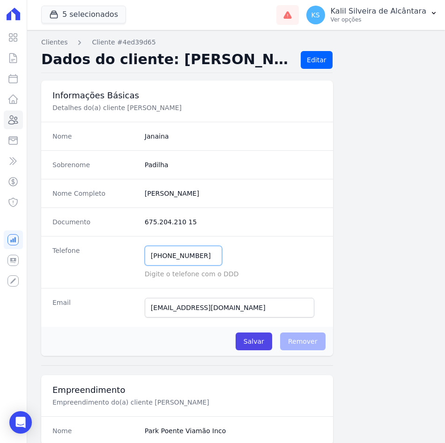
drag, startPoint x: 198, startPoint y: 254, endPoint x: 105, endPoint y: 260, distance: 92.8
click at [105, 260] on div "Telefone [PHONE_NUMBER] Mensagem de SMS ainda não enviada.. Mensagem de [PERSON…" at bounding box center [187, 262] width 292 height 52
click at [9, 119] on icon at bounding box center [12, 119] width 11 height 11
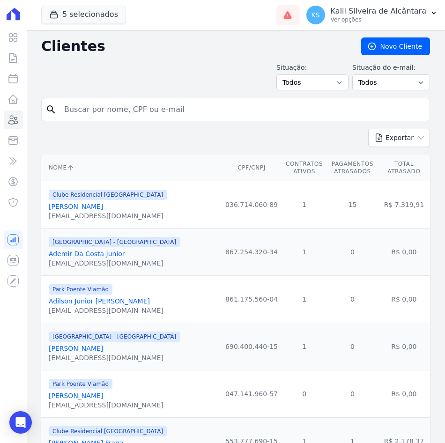
click at [219, 102] on input "search" at bounding box center [241, 109] width 367 height 19
paste input "[PERSON_NAME]"
type input "[PERSON_NAME]"
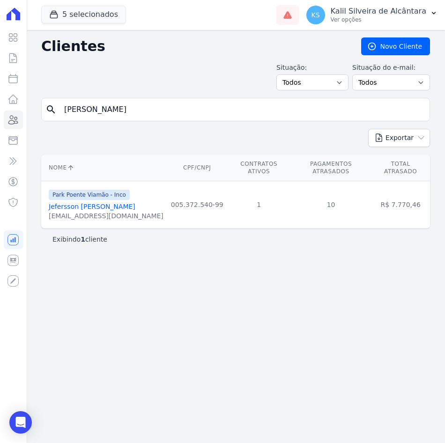
click at [103, 203] on link "Jefersson [PERSON_NAME]" at bounding box center [92, 206] width 87 height 7
click at [329, 200] on td "10" at bounding box center [331, 204] width 80 height 47
click at [66, 17] on button "5 selecionados" at bounding box center [83, 15] width 85 height 18
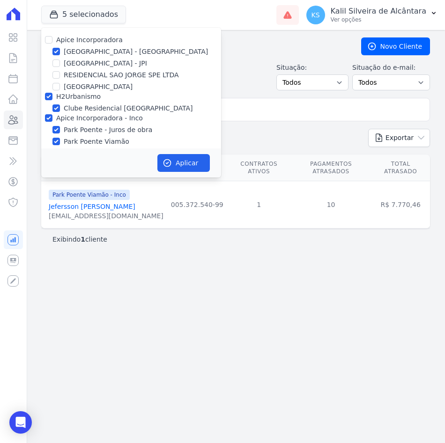
click at [273, 133] on div "Exportar PDF CSV Dimob 2024" at bounding box center [235, 142] width 388 height 26
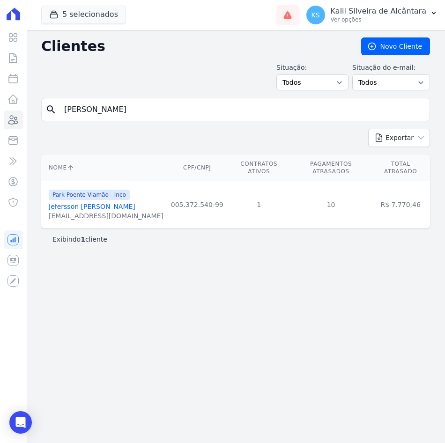
drag, startPoint x: 96, startPoint y: 117, endPoint x: -2, endPoint y: 132, distance: 99.3
click at [0, 132] on html "Visão Geral Contratos [GEOGRAPHIC_DATA] Lotes Clientes Minha Carteira Transferê…" at bounding box center [222, 221] width 445 height 443
paste input "[PERSON_NAME] JUNI"
type input "[PERSON_NAME] JUNI"
click at [103, 203] on link "[PERSON_NAME]" at bounding box center [76, 206] width 54 height 7
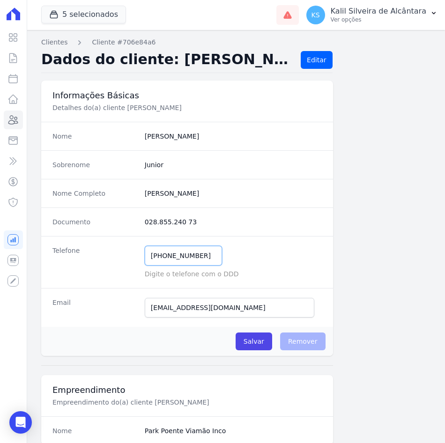
click at [162, 258] on input "[PHONE_NUMBER]" at bounding box center [183, 256] width 77 height 20
click at [153, 257] on input "[PHONE_NUMBER]" at bounding box center [183, 256] width 77 height 20
type input "[PHONE_NUMBER]"
click at [258, 333] on input "Salvar" at bounding box center [253, 341] width 36 height 18
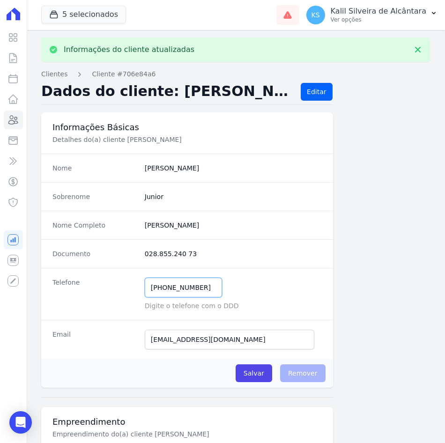
drag, startPoint x: 192, startPoint y: 285, endPoint x: 147, endPoint y: 287, distance: 45.0
click at [149, 286] on input "[PHONE_NUMBER]" at bounding box center [183, 287] width 77 height 20
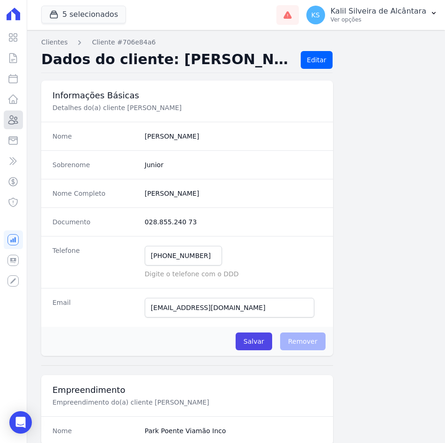
click at [16, 115] on icon at bounding box center [12, 119] width 11 height 11
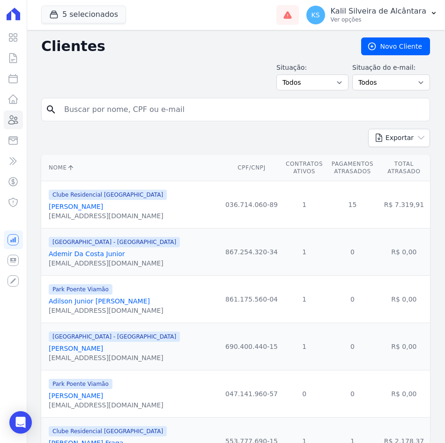
click at [106, 115] on input "search" at bounding box center [241, 109] width 367 height 19
paste input "[PERSON_NAME]"
type input "[PERSON_NAME]"
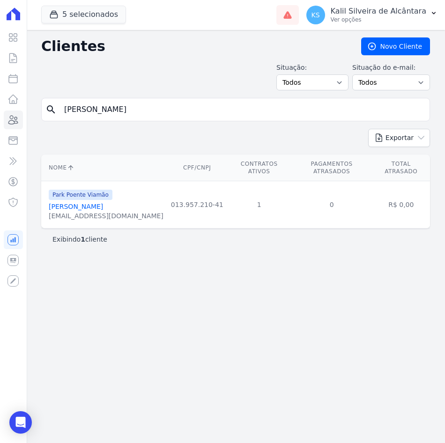
click at [98, 203] on link "[PERSON_NAME]" at bounding box center [76, 206] width 54 height 7
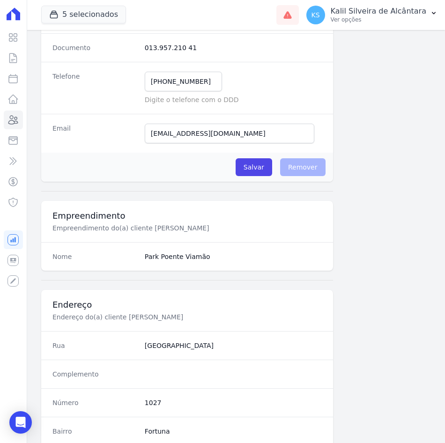
scroll to position [34, 0]
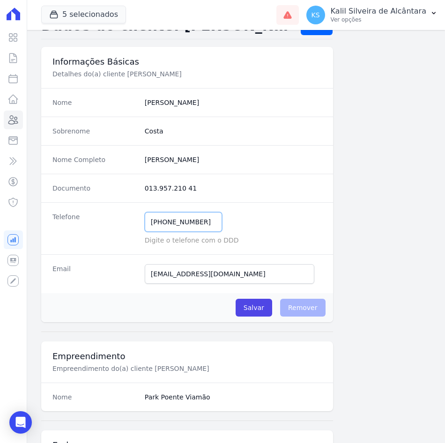
drag, startPoint x: 175, startPoint y: 223, endPoint x: 124, endPoint y: 225, distance: 52.0
click at [124, 225] on div "Telefone [PHONE_NUMBER] Mensagem de SMS ainda não enviada.. Mensagem de [PERSON…" at bounding box center [187, 228] width 292 height 52
click at [22, 115] on link "Clientes" at bounding box center [13, 119] width 19 height 19
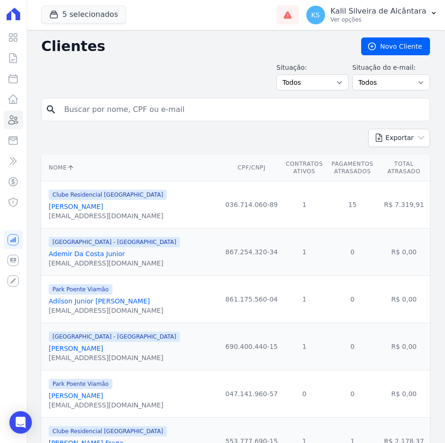
drag, startPoint x: 182, startPoint y: 109, endPoint x: 185, endPoint y: 102, distance: 7.3
click at [182, 109] on input "search" at bounding box center [241, 109] width 367 height 19
paste input "[PERSON_NAME]"
type input "[PERSON_NAME]"
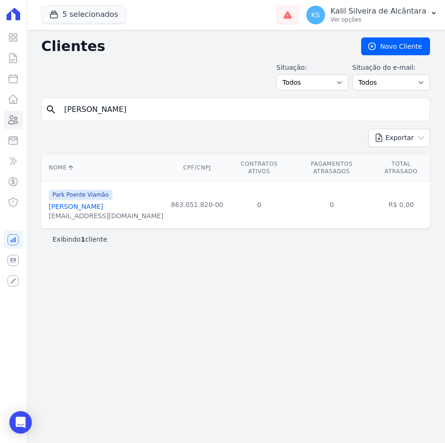
click at [103, 203] on link "[PERSON_NAME]" at bounding box center [76, 206] width 54 height 7
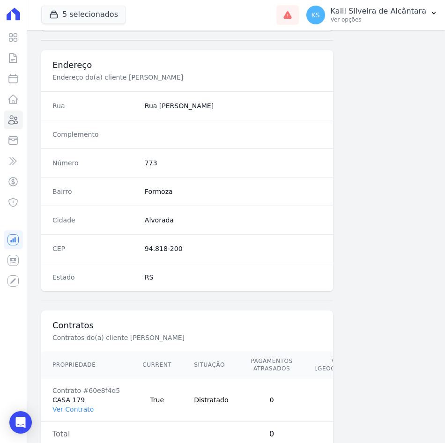
scroll to position [455, 0]
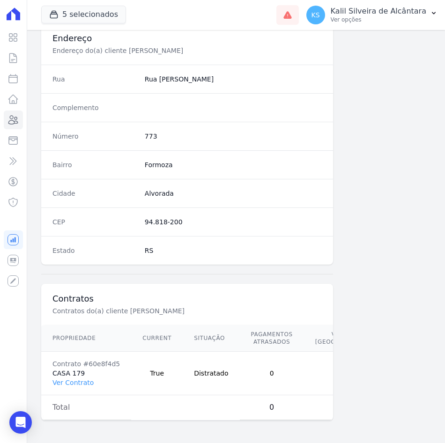
click at [192, 345] on td "Distratado" at bounding box center [210, 373] width 57 height 44
drag, startPoint x: 192, startPoint y: 365, endPoint x: 241, endPoint y: 383, distance: 52.4
click at [241, 345] on td "0" at bounding box center [272, 373] width 64 height 44
click at [282, 345] on tr "Contrato #60e8f4d5 CASA 179 Ver Contrato True Distratado 0 R$ 0,00" at bounding box center [215, 373] width 349 height 44
drag, startPoint x: 282, startPoint y: 376, endPoint x: 415, endPoint y: 299, distance: 153.3
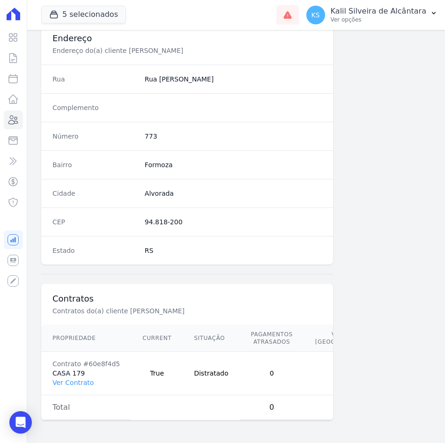
click at [415, 299] on div "Informações Básicas Detalhes do(a) cliente [PERSON_NAME] Nome [PERSON_NAME] Sob…" at bounding box center [235, 37] width 388 height 795
click at [15, 121] on icon at bounding box center [13, 120] width 9 height 8
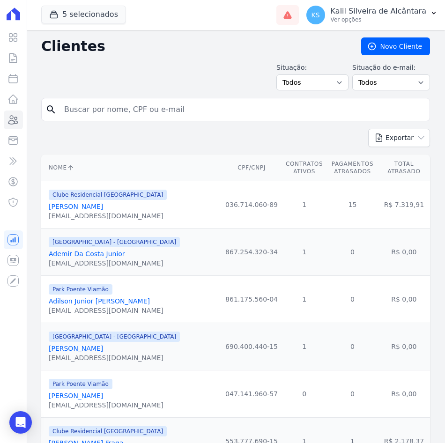
click at [166, 116] on input "search" at bounding box center [241, 109] width 367 height 19
paste input "[PERSON_NAME]"
type input "[PERSON_NAME]"
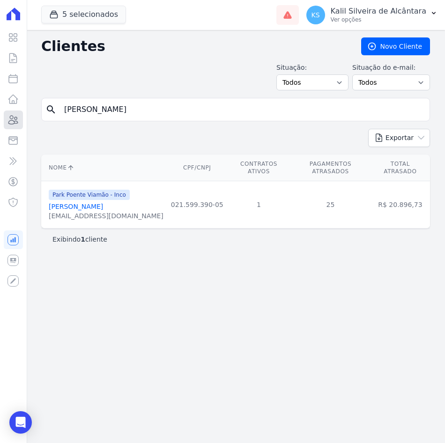
click at [12, 119] on icon at bounding box center [13, 120] width 9 height 8
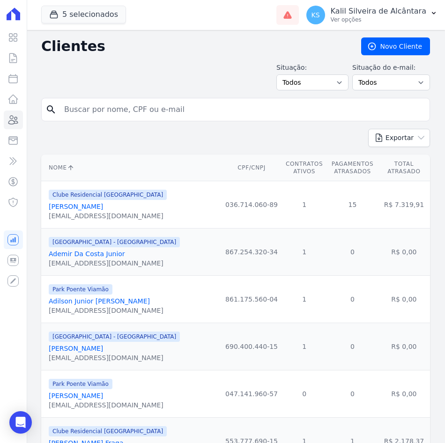
click at [165, 111] on input "search" at bounding box center [241, 109] width 367 height 19
paste input "[PERSON_NAME]"
type input "[PERSON_NAME]"
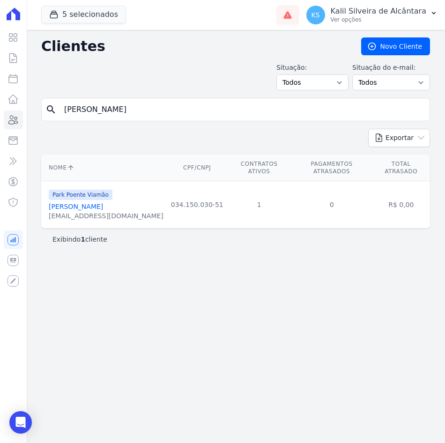
click at [95, 203] on link "[PERSON_NAME]" at bounding box center [76, 206] width 54 height 7
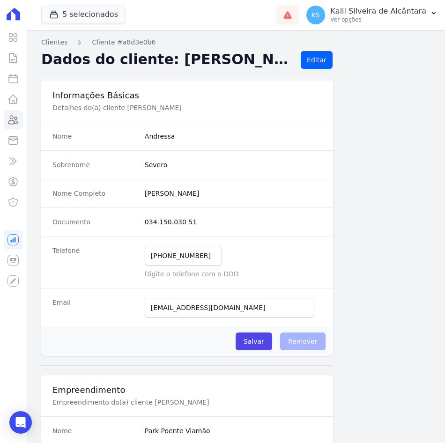
drag, startPoint x: 212, startPoint y: 255, endPoint x: 193, endPoint y: 255, distance: 19.2
click at [193, 255] on div "[PHONE_NUMBER] Mensagem de SMS ainda não enviada.. Mensagem de [PERSON_NAME] ai…" at bounding box center [233, 256] width 177 height 20
drag, startPoint x: 200, startPoint y: 257, endPoint x: 101, endPoint y: 257, distance: 99.2
click at [101, 257] on div "Telefone [PHONE_NUMBER] Mensagem de SMS ainda não enviada.. Mensagem de [PERSON…" at bounding box center [187, 262] width 292 height 52
click at [13, 119] on icon at bounding box center [12, 119] width 11 height 11
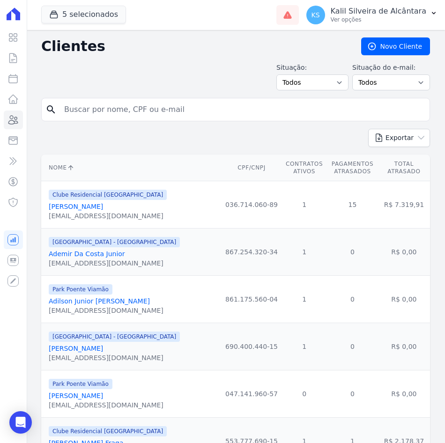
click at [141, 111] on input "search" at bounding box center [241, 109] width 367 height 19
paste input "[PERSON_NAME]"
type input "[PERSON_NAME]]"
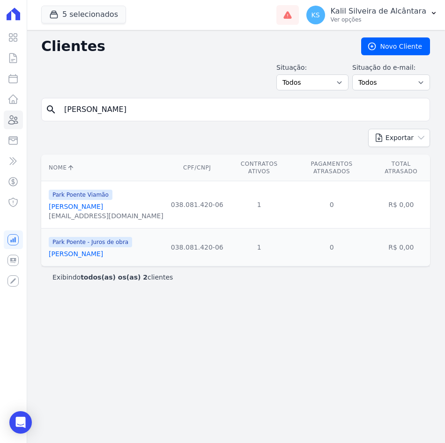
click at [94, 250] on link "[PERSON_NAME]" at bounding box center [76, 253] width 54 height 7
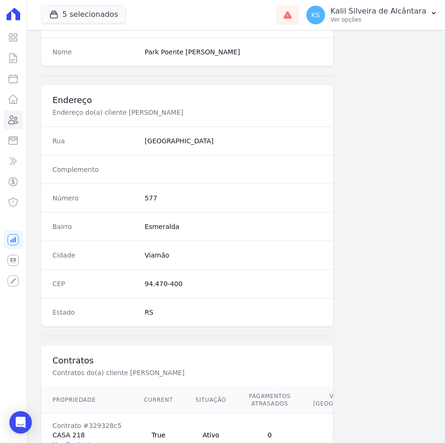
scroll to position [455, 0]
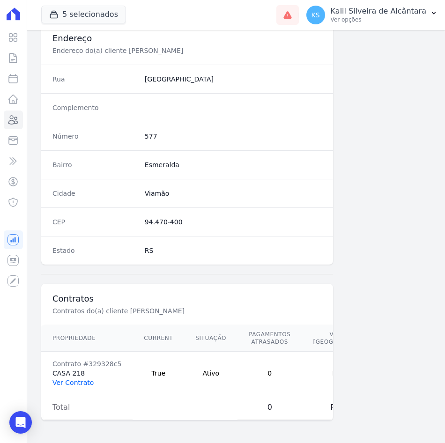
click at [78, 345] on link "Ver Contrato" at bounding box center [72, 382] width 41 height 7
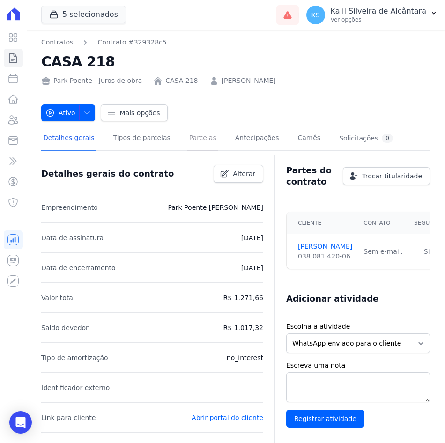
click at [187, 144] on link "Parcelas" at bounding box center [202, 138] width 31 height 25
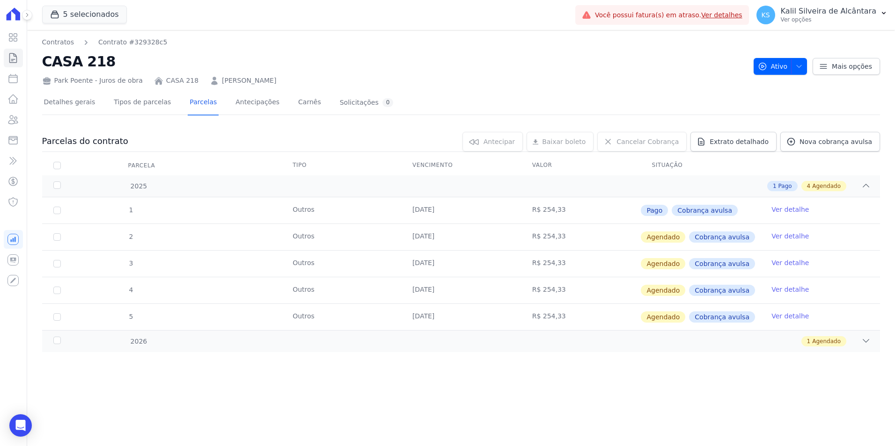
click at [236, 82] on link "[PERSON_NAME]" at bounding box center [249, 81] width 54 height 10
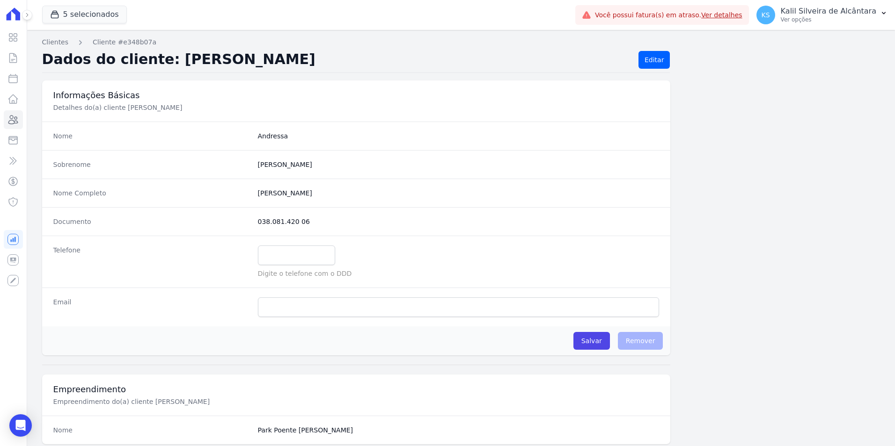
drag, startPoint x: 314, startPoint y: 62, endPoint x: 161, endPoint y: 63, distance: 152.1
click at [161, 63] on h2 "Dados do cliente: [PERSON_NAME]" at bounding box center [336, 60] width 589 height 18
copy h2 "[PERSON_NAME]"
click at [12, 125] on icon at bounding box center [12, 119] width 11 height 11
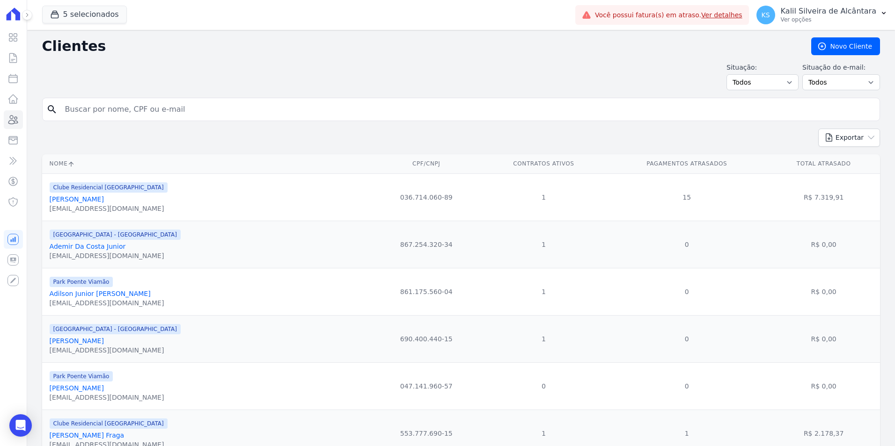
click at [206, 111] on input "search" at bounding box center [467, 109] width 816 height 19
paste input "[PERSON_NAME]"
type input "[PERSON_NAME]"
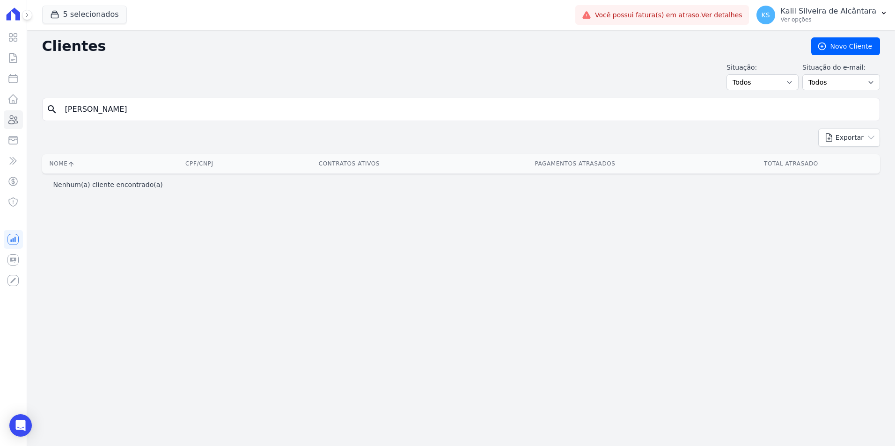
click at [162, 113] on input "[PERSON_NAME]" at bounding box center [467, 109] width 816 height 19
type input "ANDRESSA"
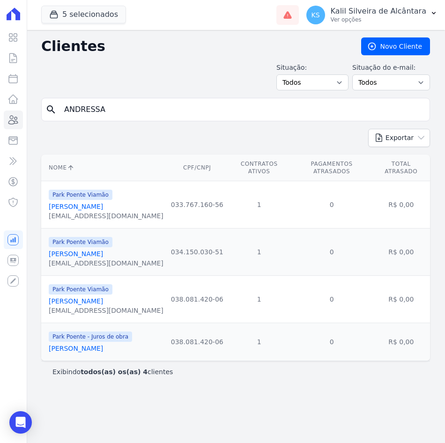
click at [103, 250] on link "[PERSON_NAME]" at bounding box center [76, 253] width 54 height 7
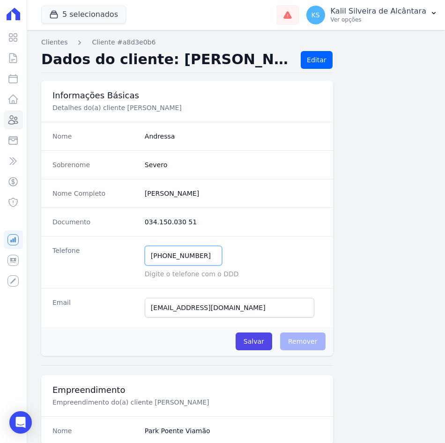
drag, startPoint x: 203, startPoint y: 255, endPoint x: 146, endPoint y: 256, distance: 57.6
click at [146, 256] on input "[PHONE_NUMBER]" at bounding box center [183, 256] width 77 height 20
click at [16, 119] on icon at bounding box center [12, 119] width 11 height 11
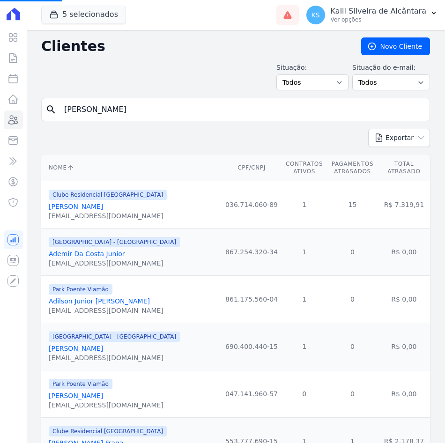
drag, startPoint x: 165, startPoint y: 110, endPoint x: 31, endPoint y: 114, distance: 133.9
type input "[PERSON_NAME]"
click at [232, 122] on form "search" at bounding box center [235, 113] width 388 height 31
click at [231, 115] on input "search" at bounding box center [241, 109] width 367 height 19
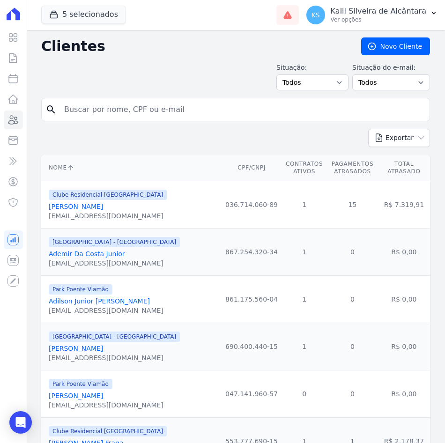
paste input "[PERSON_NAME]"
type input "[PERSON_NAME]"
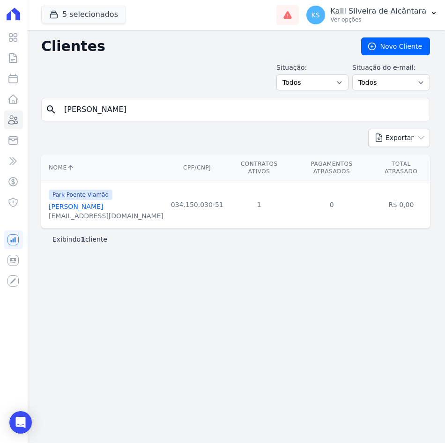
drag, startPoint x: 61, startPoint y: 126, endPoint x: 7, endPoint y: 133, distance: 54.3
click at [21, 131] on div "Visão Geral Contratos [GEOGRAPHIC_DATA] Lotes Clientes Minha Carteira Transferê…" at bounding box center [222, 221] width 445 height 443
paste input "[PERSON_NAME]"
type input "[PERSON_NAME]"
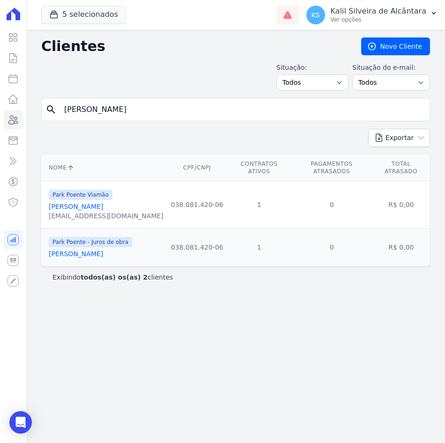
drag, startPoint x: 69, startPoint y: 115, endPoint x: -2, endPoint y: 124, distance: 72.1
click at [0, 124] on html "Visão Geral Contratos [GEOGRAPHIC_DATA] Lotes Clientes Minha Carteira Transferê…" at bounding box center [222, 221] width 445 height 443
paste input "[PERSON_NAME]"
type input "[PERSON_NAME]"
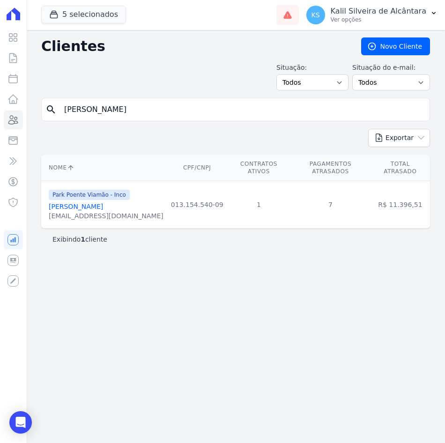
drag, startPoint x: 173, startPoint y: 109, endPoint x: 70, endPoint y: 124, distance: 104.1
click at [101, 120] on div "search [PERSON_NAME]" at bounding box center [235, 109] width 388 height 23
type input "B"
paste input "[PERSON_NAME]"
type input "[PERSON_NAME]"
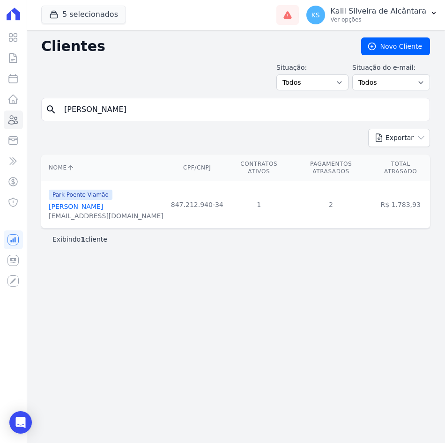
click at [146, 257] on div "Clientes [GEOGRAPHIC_DATA] Situação: Todos Adimplentes Inadimplentes Situação d…" at bounding box center [235, 236] width 418 height 413
drag, startPoint x: 167, startPoint y: 110, endPoint x: -2, endPoint y: 116, distance: 169.5
click at [0, 116] on html "Visão Geral Contratos [GEOGRAPHIC_DATA] Lotes Clientes Minha Carteira Transferê…" at bounding box center [222, 221] width 445 height 443
click at [257, 273] on div "Clientes [GEOGRAPHIC_DATA] Situação: Todos Adimplentes Inadimplentes Situação d…" at bounding box center [235, 236] width 418 height 413
click at [325, 297] on div "Clientes [GEOGRAPHIC_DATA] Situação: Todos Adimplentes Inadimplentes Situação d…" at bounding box center [235, 236] width 418 height 413
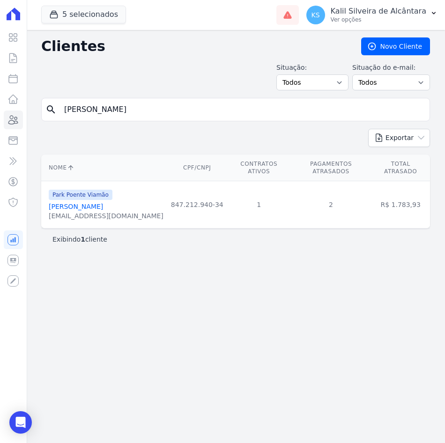
click at [186, 113] on input "[PERSON_NAME]" at bounding box center [241, 109] width 367 height 19
click at [0, 113] on html "Visão Geral Contratos [GEOGRAPHIC_DATA] Lotes Clientes Minha Carteira Transferê…" at bounding box center [222, 221] width 445 height 443
paste input "[DEMOGRAPHIC_DATA][PERSON_NAME]"
type input "[DEMOGRAPHIC_DATA][PERSON_NAME]"
click at [103, 203] on link "[PERSON_NAME]" at bounding box center [76, 206] width 54 height 7
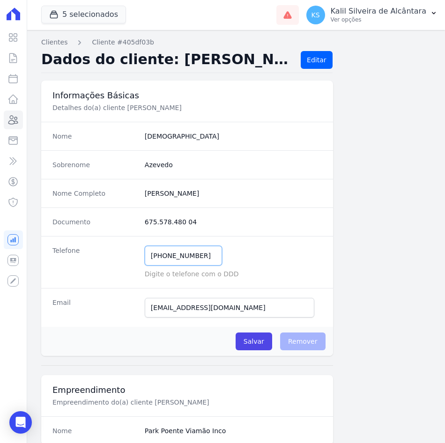
drag, startPoint x: 153, startPoint y: 255, endPoint x: 58, endPoint y: 255, distance: 95.0
click at [58, 255] on div "Telefone [PHONE_NUMBER] Mensagem de SMS ainda não enviada.. Mensagem de [PERSON…" at bounding box center [187, 262] width 292 height 52
click at [13, 124] on icon at bounding box center [12, 119] width 11 height 11
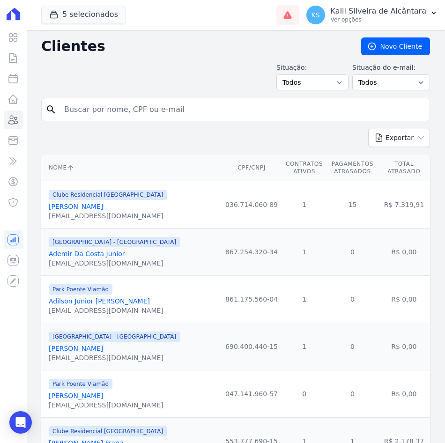
drag, startPoint x: 161, startPoint y: 129, endPoint x: 149, endPoint y: 115, distance: 18.9
click at [149, 115] on input "search" at bounding box center [241, 109] width 367 height 19
paste input "[PERSON_NAME]"
type input "[PERSON_NAME]"
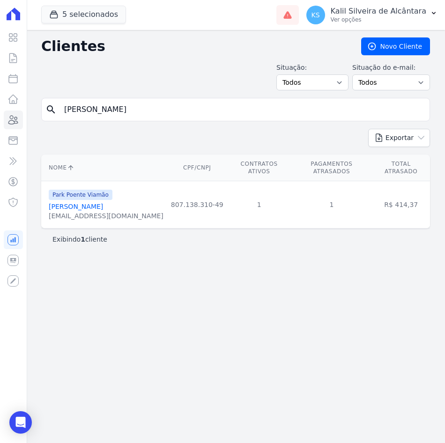
click at [64, 203] on link "[PERSON_NAME]" at bounding box center [76, 206] width 54 height 7
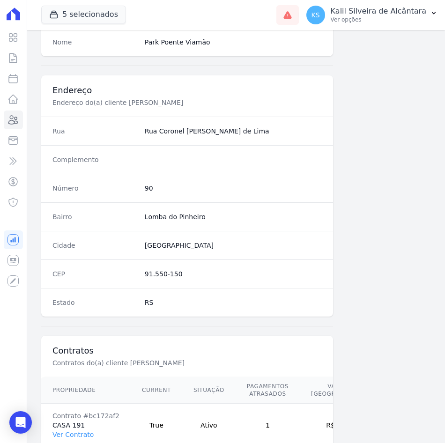
scroll to position [455, 0]
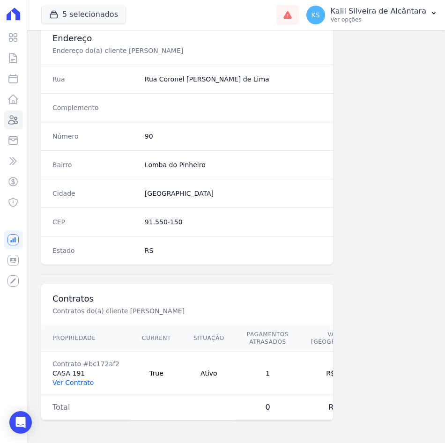
click at [86, 345] on link "Ver Contrato" at bounding box center [72, 382] width 41 height 7
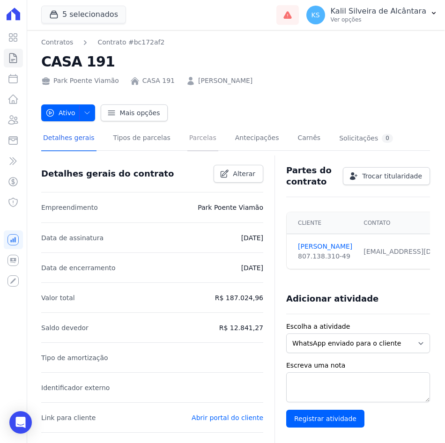
click at [198, 149] on link "Parcelas" at bounding box center [202, 138] width 31 height 25
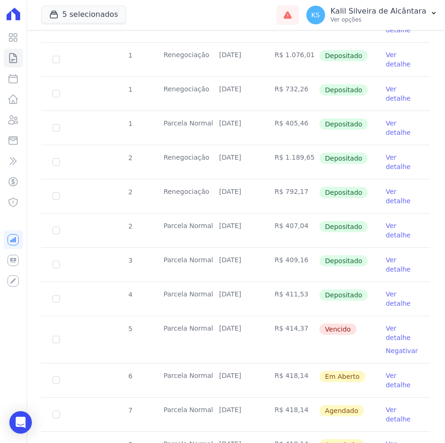
scroll to position [562, 0]
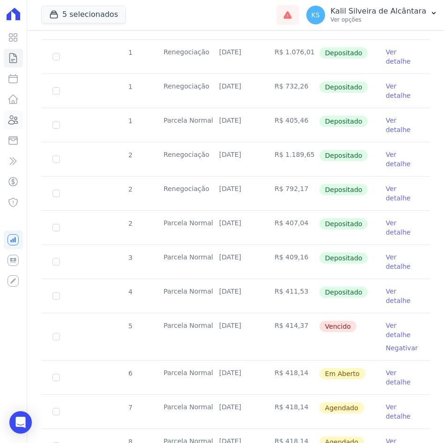
click at [12, 118] on icon at bounding box center [12, 119] width 11 height 11
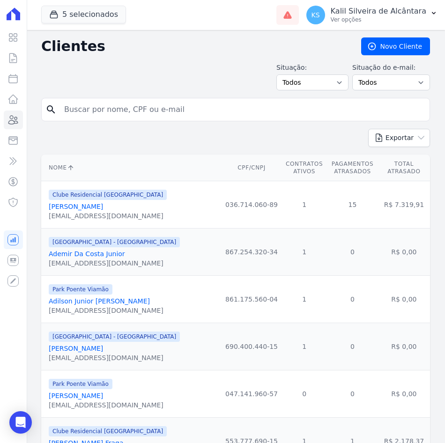
drag, startPoint x: 57, startPoint y: 54, endPoint x: 111, endPoint y: 108, distance: 76.8
click at [111, 108] on input "search" at bounding box center [241, 109] width 367 height 19
paste input "[PERSON_NAME]"
type input "[PERSON_NAME]"
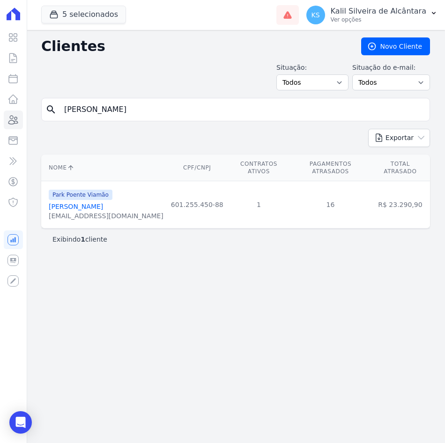
drag, startPoint x: 239, startPoint y: 64, endPoint x: 197, endPoint y: 123, distance: 72.8
click at [239, 64] on div "Situação: Todos Adimplentes Inadimplentes Situação do e-mail: Todos Confirmado …" at bounding box center [235, 77] width 388 height 28
click at [0, 135] on html "Visão Geral Contratos [GEOGRAPHIC_DATA] Lotes Clientes Minha Carteira Transferê…" at bounding box center [222, 221] width 445 height 443
paste input "[PERSON_NAME]"
type input "[PERSON_NAME]"
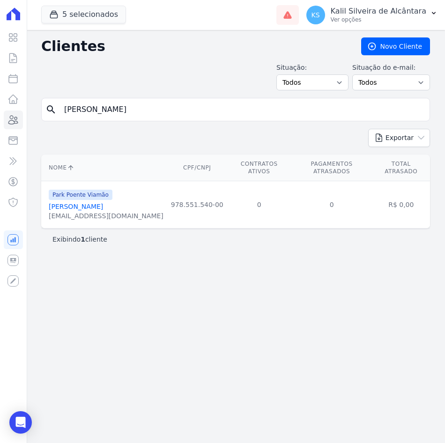
click at [86, 203] on link "[PERSON_NAME]" at bounding box center [76, 206] width 54 height 7
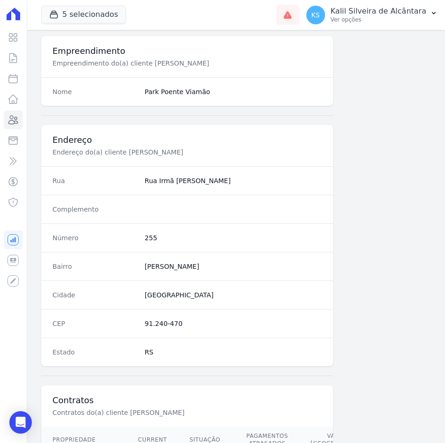
scroll to position [448, 0]
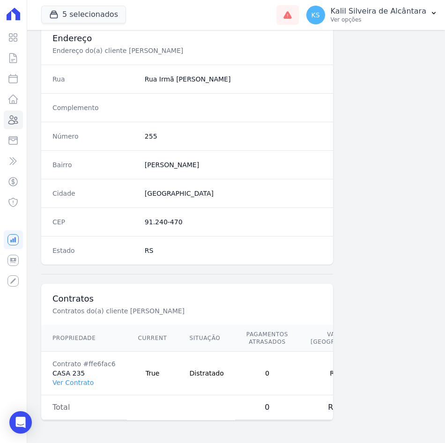
click at [210, 74] on dd "Rua Irmã [PERSON_NAME]" at bounding box center [233, 78] width 177 height 9
click at [6, 119] on link "Clientes" at bounding box center [13, 119] width 19 height 19
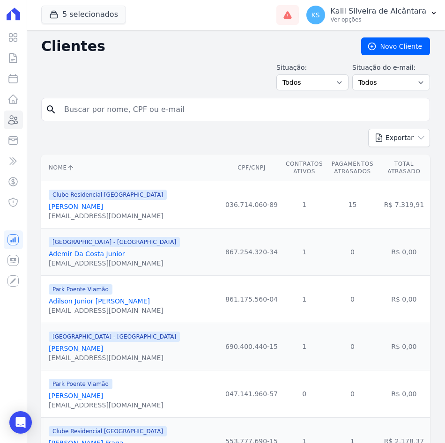
click at [139, 107] on input "search" at bounding box center [241, 109] width 367 height 19
paste input "[PERSON_NAME] IDALENCIO"
type input "[PERSON_NAME] IDALENCIO"
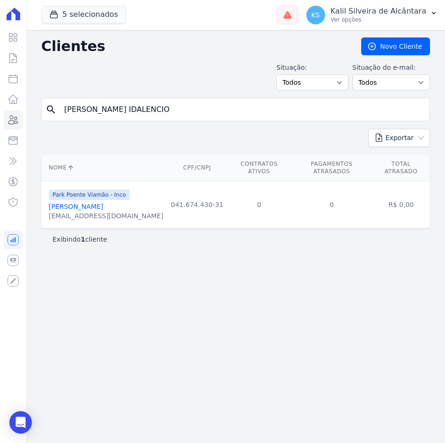
click at [103, 203] on link "[PERSON_NAME]" at bounding box center [76, 206] width 54 height 7
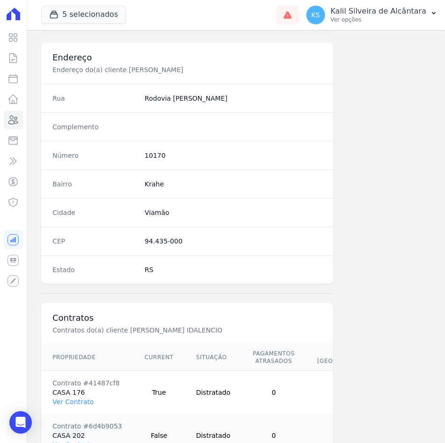
scroll to position [498, 0]
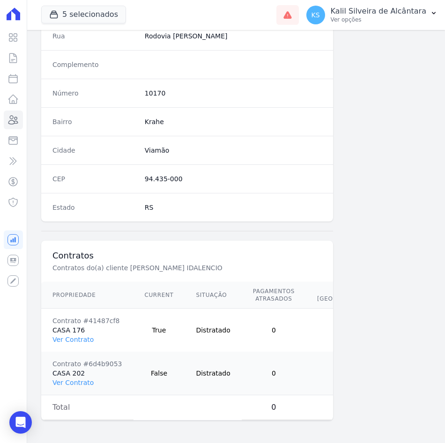
click at [137, 50] on div "Complemento" at bounding box center [187, 64] width 292 height 29
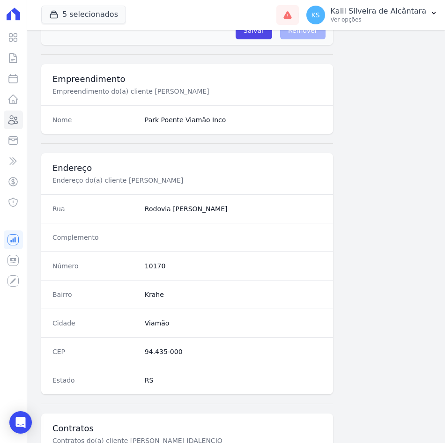
scroll to position [170, 0]
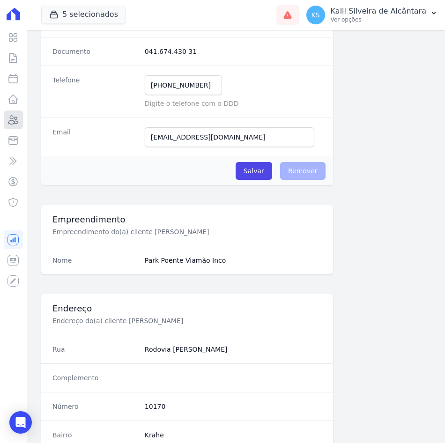
click at [16, 123] on icon at bounding box center [12, 119] width 11 height 11
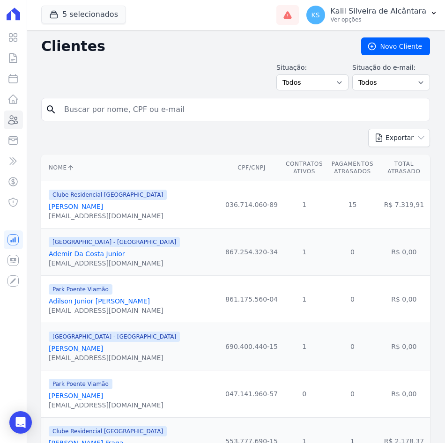
click at [197, 102] on input "search" at bounding box center [241, 109] width 367 height 19
paste input "[PERSON_NAME] CANABARRO"
type input "[PERSON_NAME] CANABARRO"
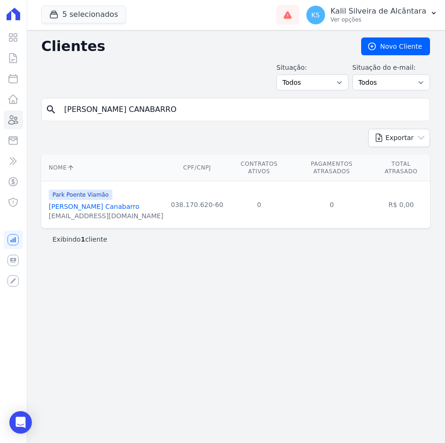
drag, startPoint x: 321, startPoint y: 194, endPoint x: 135, endPoint y: 241, distance: 191.2
click at [247, 201] on tr "Park Poente Viamão [PERSON_NAME] Canabarro [EMAIL_ADDRESS][DOMAIN_NAME] 038.170…" at bounding box center [235, 204] width 388 height 47
click at [74, 203] on link "[PERSON_NAME] Canabarro" at bounding box center [94, 206] width 91 height 7
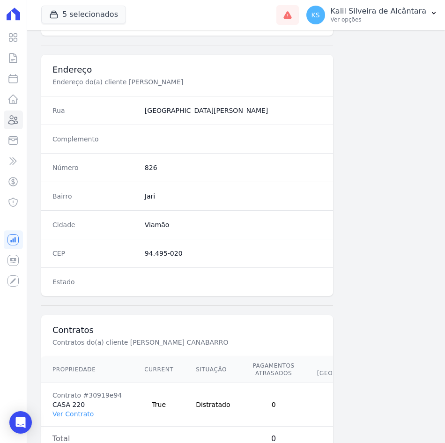
scroll to position [455, 0]
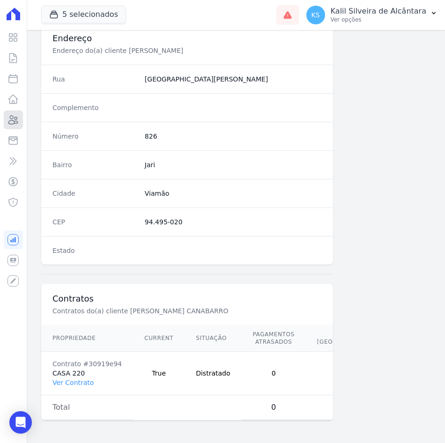
click at [11, 125] on link "Clientes" at bounding box center [13, 119] width 19 height 19
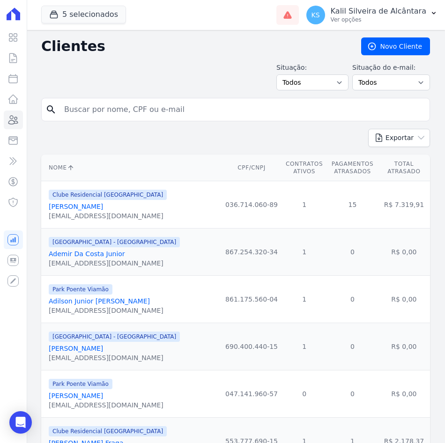
click at [130, 108] on input "search" at bounding box center [241, 109] width 367 height 19
paste input "[PERSON_NAME]"
type input "[PERSON_NAME]"
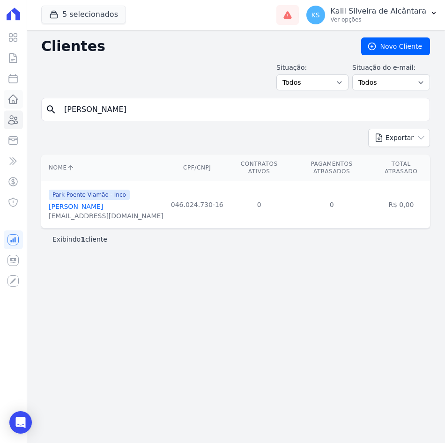
drag, startPoint x: 131, startPoint y: 58, endPoint x: 6, endPoint y: 98, distance: 132.2
click at [131, 58] on div "Clientes [GEOGRAPHIC_DATA] Situação: Todos Adimplentes Inadimplentes Situação d…" at bounding box center [235, 236] width 418 height 413
click at [14, 117] on icon at bounding box center [12, 119] width 11 height 11
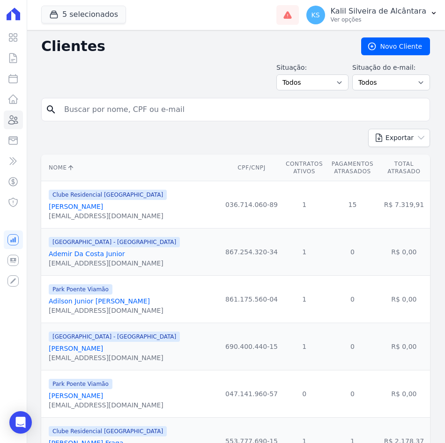
click at [111, 109] on input "search" at bounding box center [241, 109] width 367 height 19
paste input "[PERSON_NAME] OURIQUES SOUTO"
type input "[PERSON_NAME] OURIQUES SOUTO"
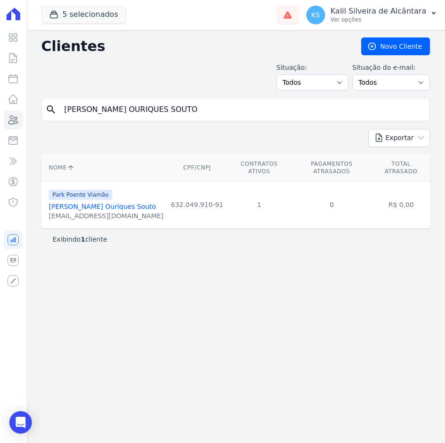
click at [116, 203] on link "[PERSON_NAME] Ouriques Souto" at bounding box center [102, 206] width 107 height 7
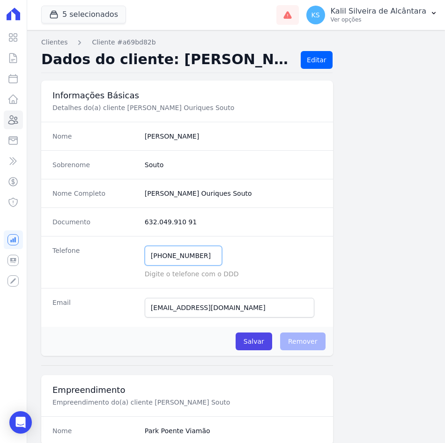
drag, startPoint x: 201, startPoint y: 255, endPoint x: 90, endPoint y: 256, distance: 111.4
click at [90, 256] on div "Telefone [PHONE_NUMBER] Mensagem de SMS ainda não enviada.. Mensagem de [PERSON…" at bounding box center [187, 262] width 292 height 52
click at [198, 222] on dd "632.049.910 91" at bounding box center [233, 221] width 177 height 9
drag, startPoint x: 198, startPoint y: 252, endPoint x: 139, endPoint y: 262, distance: 59.2
click at [139, 262] on div "Telefone [PHONE_NUMBER] Mensagem de SMS ainda não enviada.. Mensagem de [PERSON…" at bounding box center [187, 262] width 292 height 52
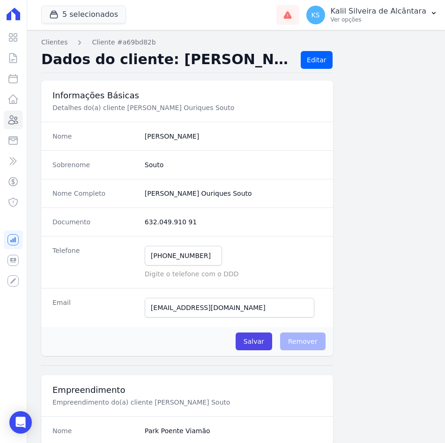
click at [322, 238] on div "Telefone [PHONE_NUMBER] Mensagem de SMS ainda não enviada.. Mensagem de [PERSON…" at bounding box center [187, 262] width 292 height 52
drag, startPoint x: 197, startPoint y: 256, endPoint x: 73, endPoint y: 268, distance: 124.1
click at [73, 268] on div "Telefone [PHONE_NUMBER] Mensagem de SMS ainda não enviada.. Mensagem de [PERSON…" at bounding box center [187, 262] width 292 height 52
click at [13, 127] on link "Clientes" at bounding box center [13, 119] width 19 height 19
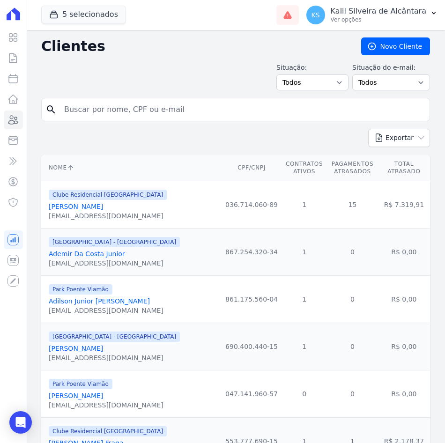
click at [78, 110] on input "search" at bounding box center [241, 109] width 367 height 19
paste input "PAMELLA DO [PERSON_NAME]"
type input "PAMELLA DO [PERSON_NAME]"
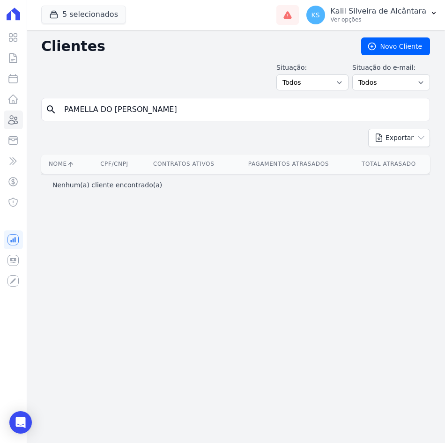
drag, startPoint x: 171, startPoint y: 106, endPoint x: 94, endPoint y: 109, distance: 77.3
click at [94, 109] on input "PAMELLA DO [PERSON_NAME]" at bounding box center [241, 109] width 367 height 19
type input "PAMELLA"
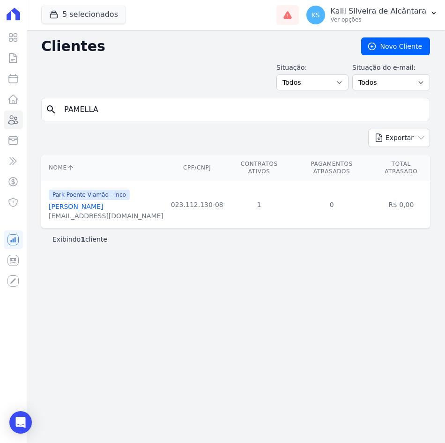
click at [129, 116] on input "PAMELLA" at bounding box center [241, 109] width 367 height 19
click at [182, 92] on div "Clientes [GEOGRAPHIC_DATA] Situação: Todos Adimplentes Inadimplentes Situação d…" at bounding box center [235, 236] width 418 height 413
click at [89, 203] on link "[PERSON_NAME]" at bounding box center [76, 206] width 54 height 7
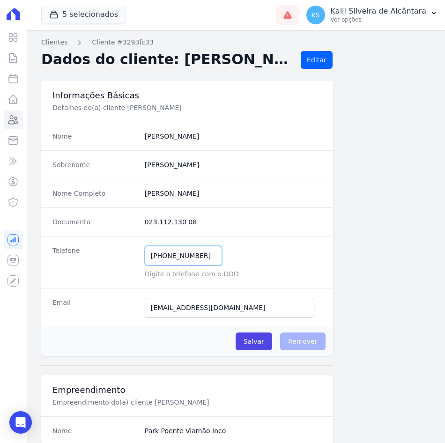
drag, startPoint x: 200, startPoint y: 255, endPoint x: 107, endPoint y: 257, distance: 93.1
click at [107, 257] on div "Telefone [PHONE_NUMBER] Mensagem de SMS ainda não enviada.. Mensagem de [PERSON…" at bounding box center [187, 262] width 292 height 52
click at [17, 119] on icon at bounding box center [13, 120] width 9 height 8
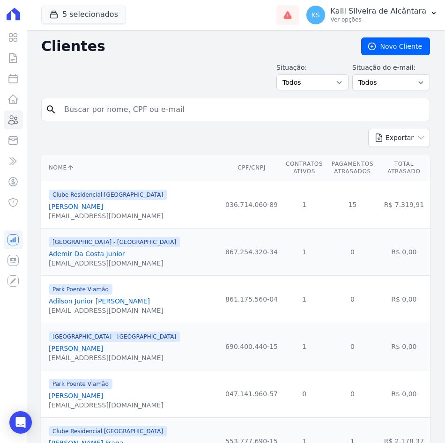
click at [175, 111] on input "search" at bounding box center [241, 109] width 367 height 19
paste input "[PERSON_NAME]"
type input "[PERSON_NAME]"
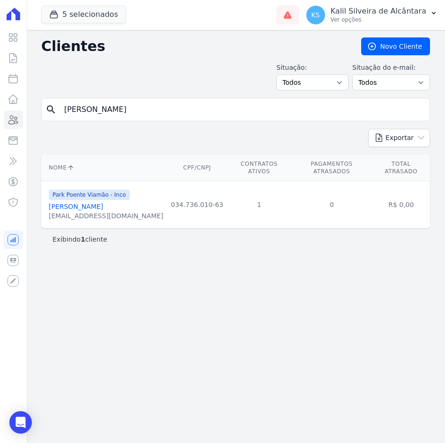
click at [103, 203] on link "[PERSON_NAME]" at bounding box center [76, 206] width 54 height 7
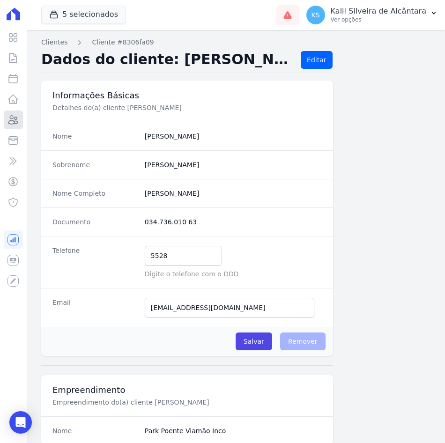
click at [22, 124] on link "Clientes" at bounding box center [13, 119] width 19 height 19
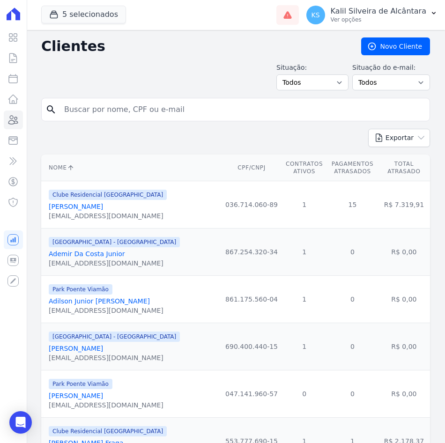
click at [136, 106] on input "search" at bounding box center [241, 109] width 367 height 19
paste input "[PERSON_NAME]"
type input "[PERSON_NAME]"
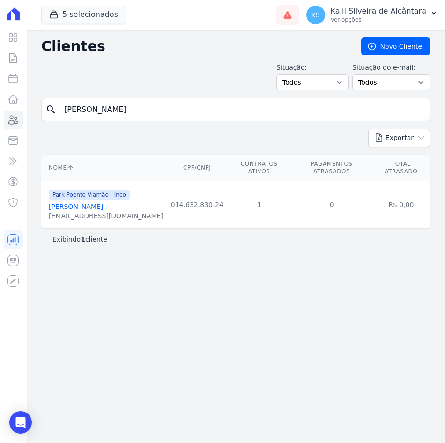
click at [81, 203] on link "[PERSON_NAME]" at bounding box center [76, 206] width 54 height 7
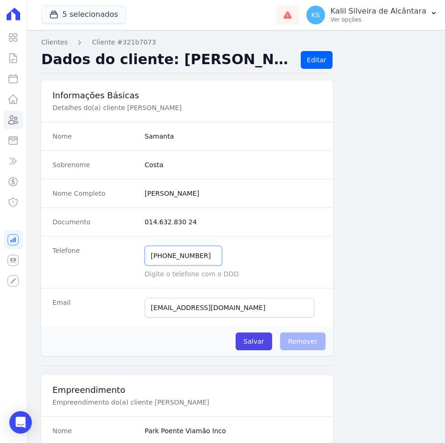
drag, startPoint x: 164, startPoint y: 252, endPoint x: 102, endPoint y: 252, distance: 61.8
click at [102, 252] on div "Telefone [PHONE_NUMBER] Mensagem de SMS ainda não enviada.. Mensagem de [PERSON…" at bounding box center [187, 262] width 292 height 52
click at [15, 119] on icon at bounding box center [13, 120] width 9 height 8
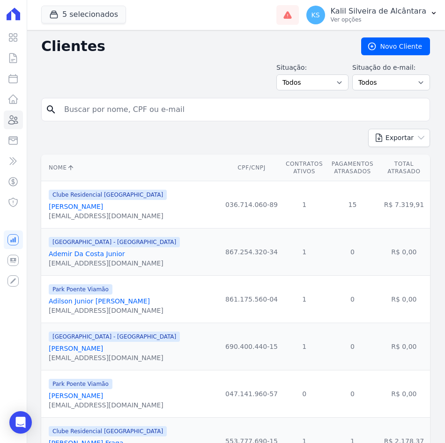
click at [80, 108] on input "search" at bounding box center [241, 109] width 367 height 19
paste input "[PERSON_NAME]"
type input "[PERSON_NAME]"
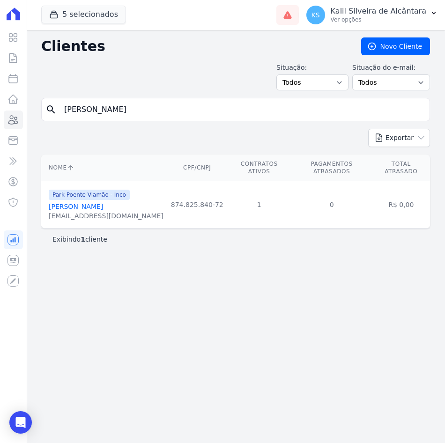
click at [61, 203] on link "[PERSON_NAME]" at bounding box center [76, 206] width 54 height 7
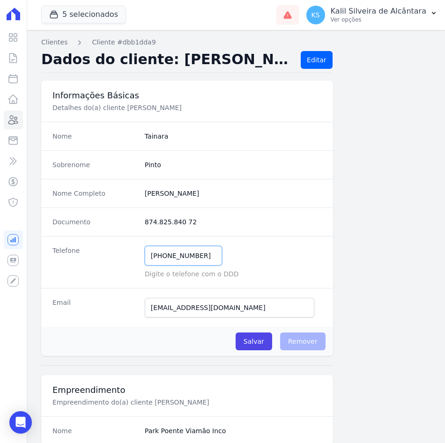
drag, startPoint x: 207, startPoint y: 251, endPoint x: 139, endPoint y: 262, distance: 68.7
click at [140, 262] on div "Telefone [PHONE_NUMBER] Mensagem de SMS ainda não enviada.. Mensagem de [PERSON…" at bounding box center [187, 262] width 292 height 52
drag, startPoint x: 213, startPoint y: 194, endPoint x: 143, endPoint y: 197, distance: 70.3
click at [145, 197] on completo "Jefersson Farias Da Silva" at bounding box center [233, 193] width 177 height 9
copy completo "Jefersson Farias Da Silva"
